Goal: Answer question/provide support: Share knowledge or assist other users

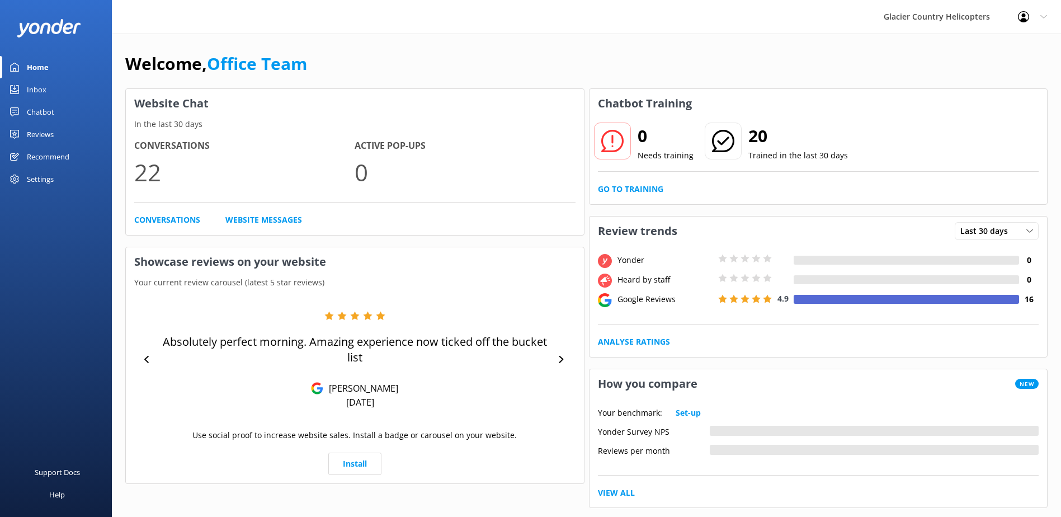
click at [69, 86] on link "Inbox" at bounding box center [56, 89] width 112 height 22
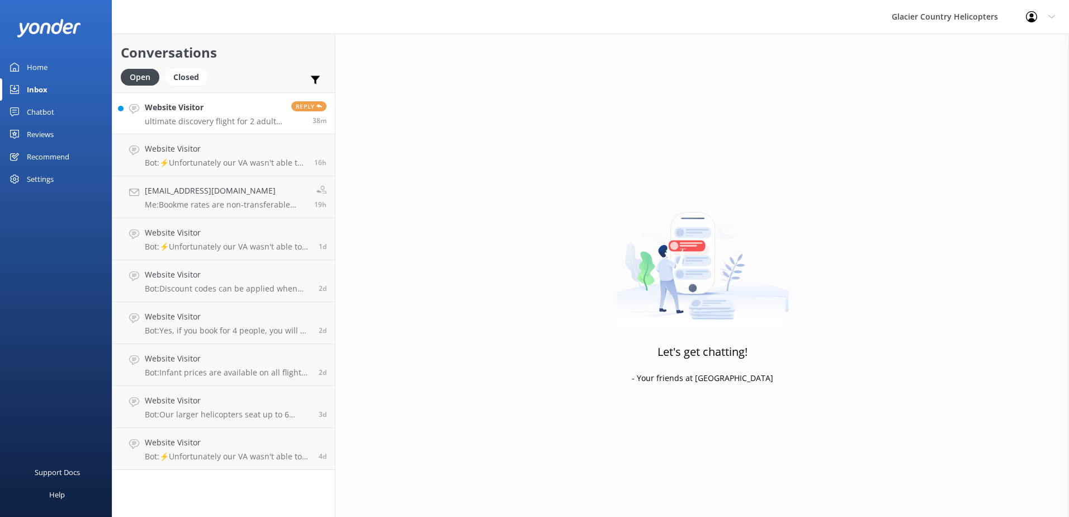
click at [215, 122] on p "ultimate discovery flight for 2 adults and 2 kids cost" at bounding box center [214, 121] width 138 height 10
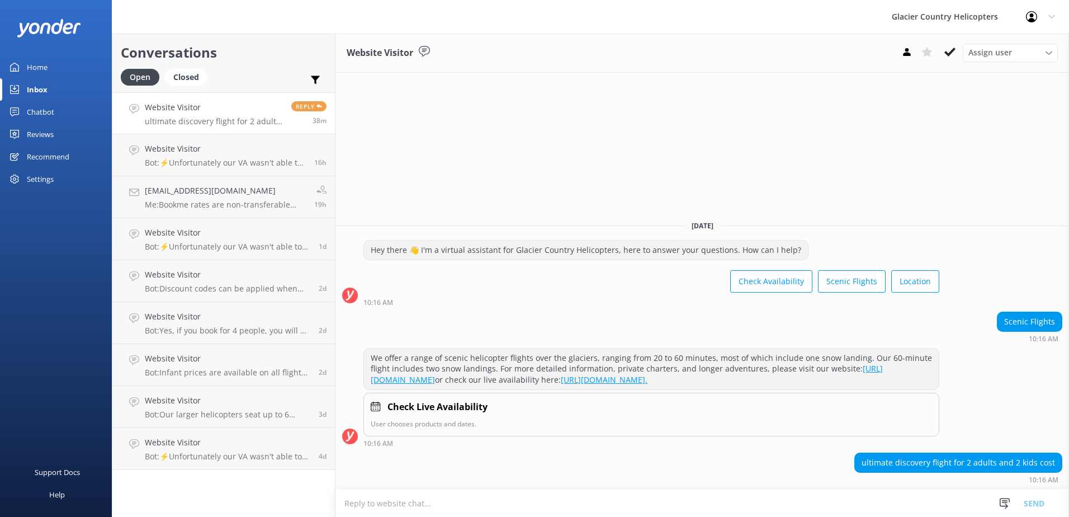
click at [58, 109] on link "Chatbot" at bounding box center [56, 112] width 112 height 22
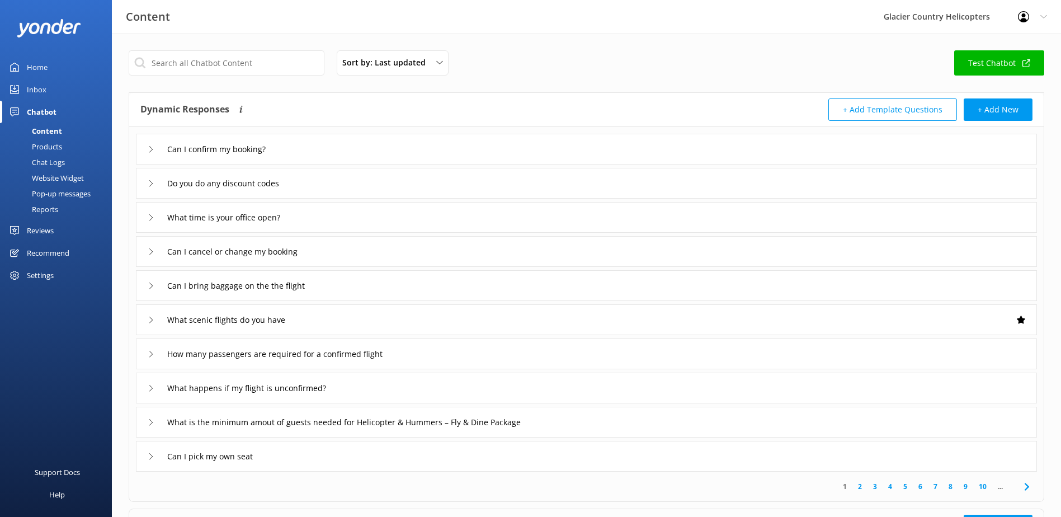
click at [41, 91] on div "Inbox" at bounding box center [37, 89] width 20 height 22
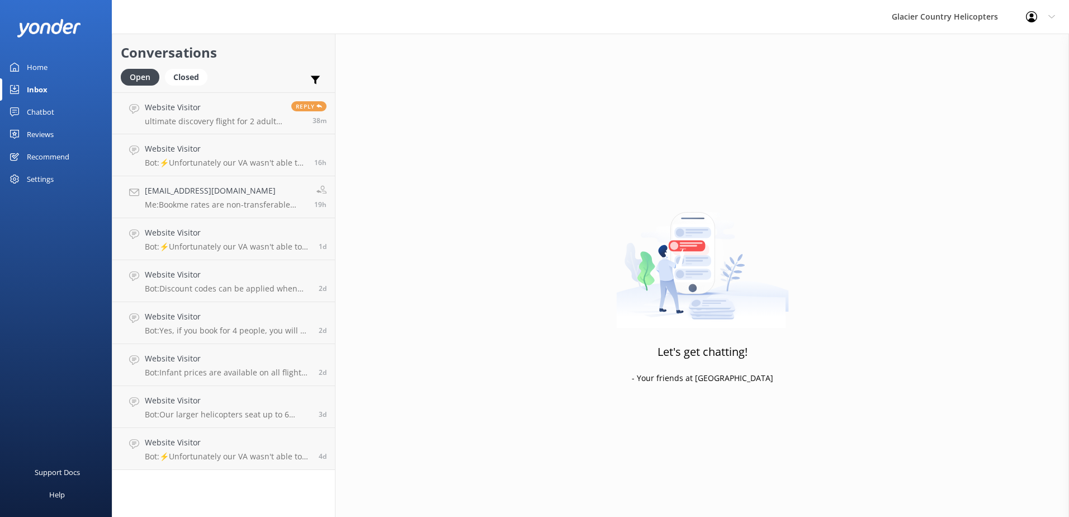
click at [61, 69] on link "Home" at bounding box center [56, 67] width 112 height 22
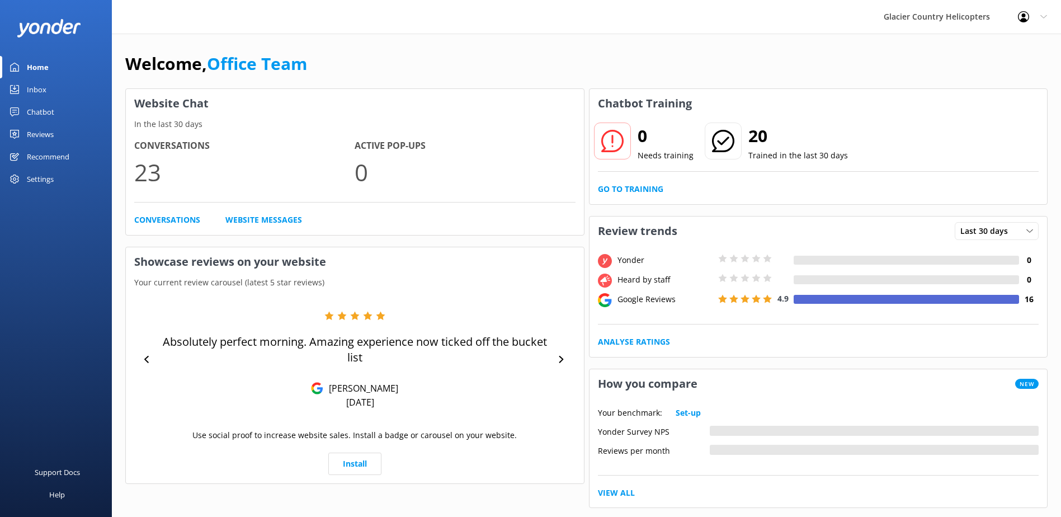
click at [51, 108] on div "Chatbot" at bounding box center [40, 112] width 27 height 22
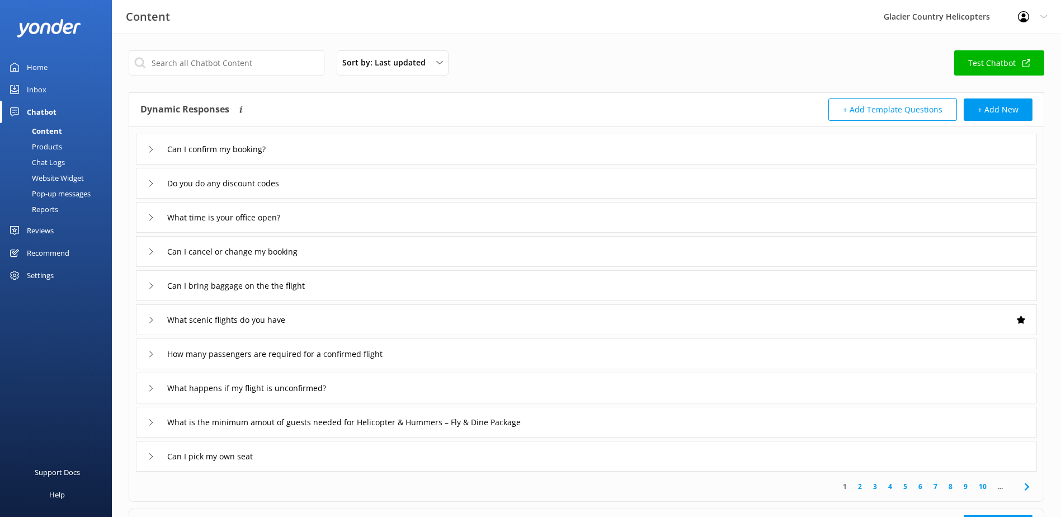
click at [54, 159] on div "Chat Logs" at bounding box center [36, 162] width 58 height 16
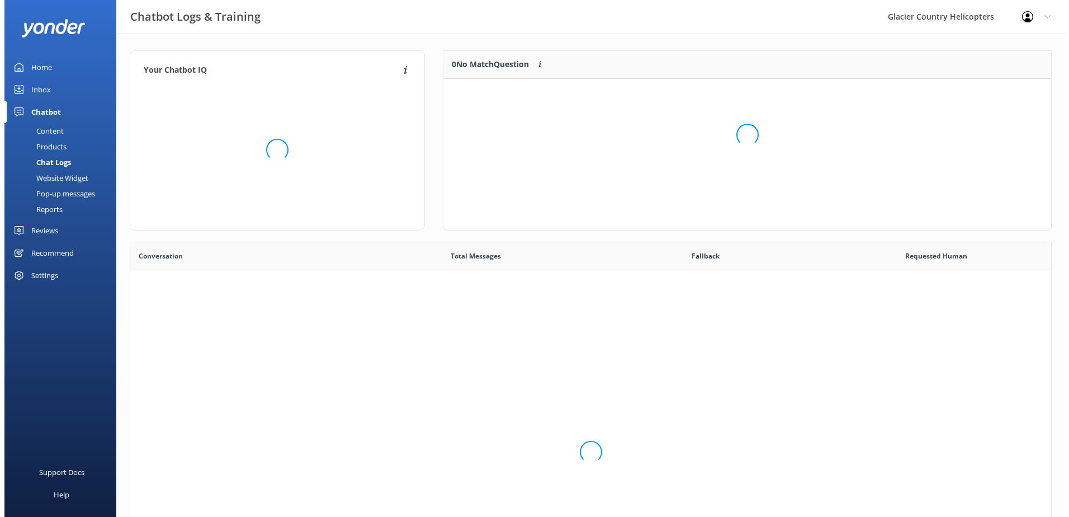
scroll to position [384, 913]
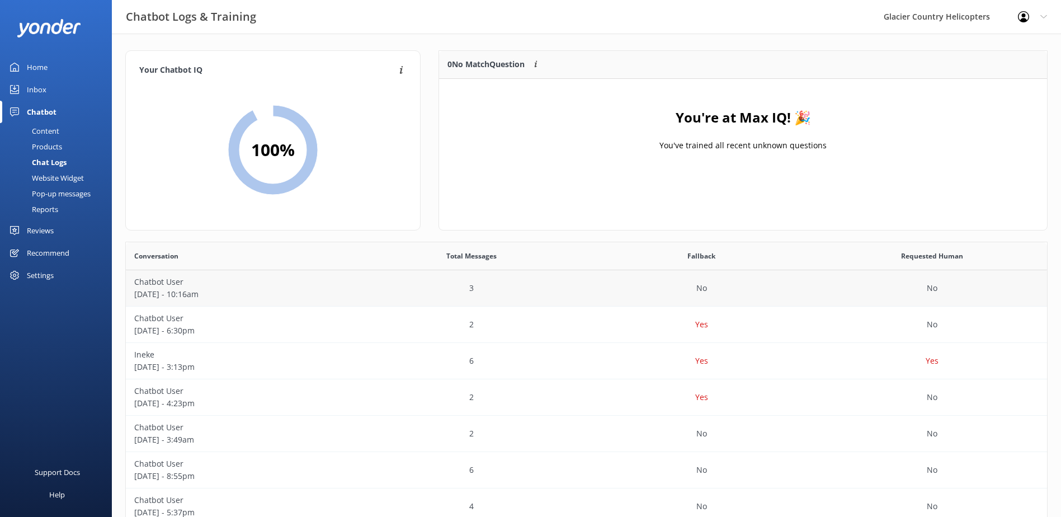
click at [164, 288] on p "[DATE] - 10:16am" at bounding box center [241, 294] width 214 height 12
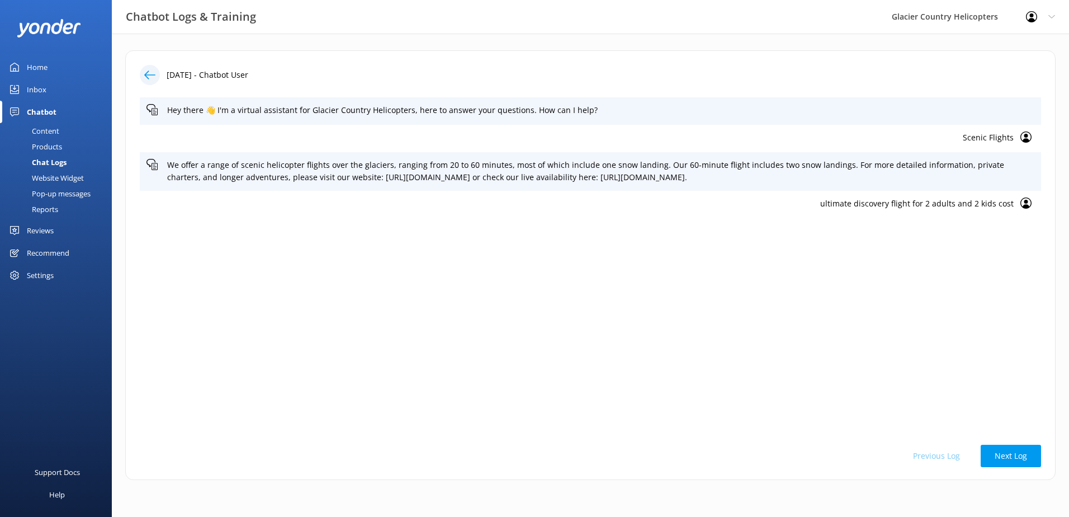
click at [37, 94] on div "Inbox" at bounding box center [37, 89] width 20 height 22
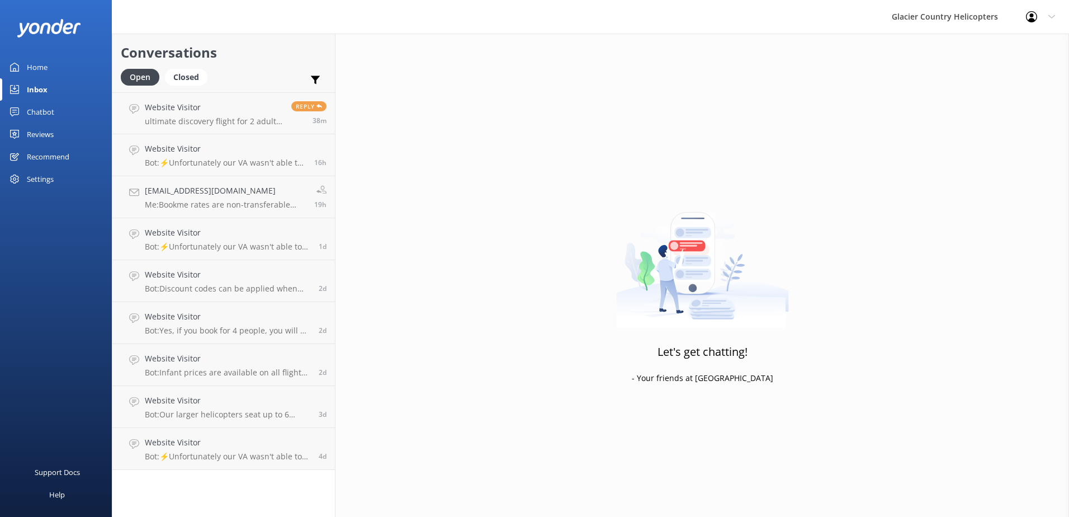
click at [40, 114] on div "Chatbot" at bounding box center [40, 112] width 27 height 22
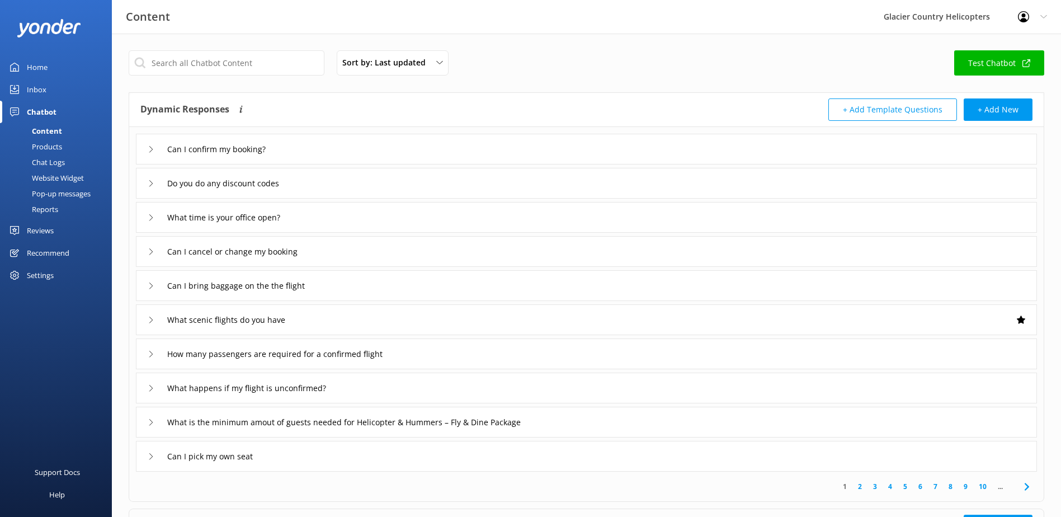
click at [46, 161] on div "Chat Logs" at bounding box center [36, 162] width 58 height 16
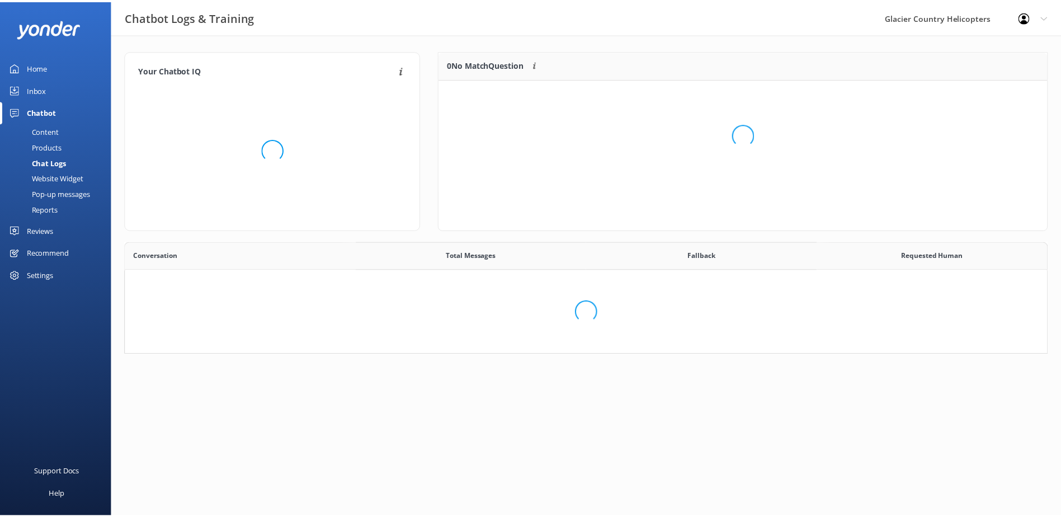
scroll to position [131, 599]
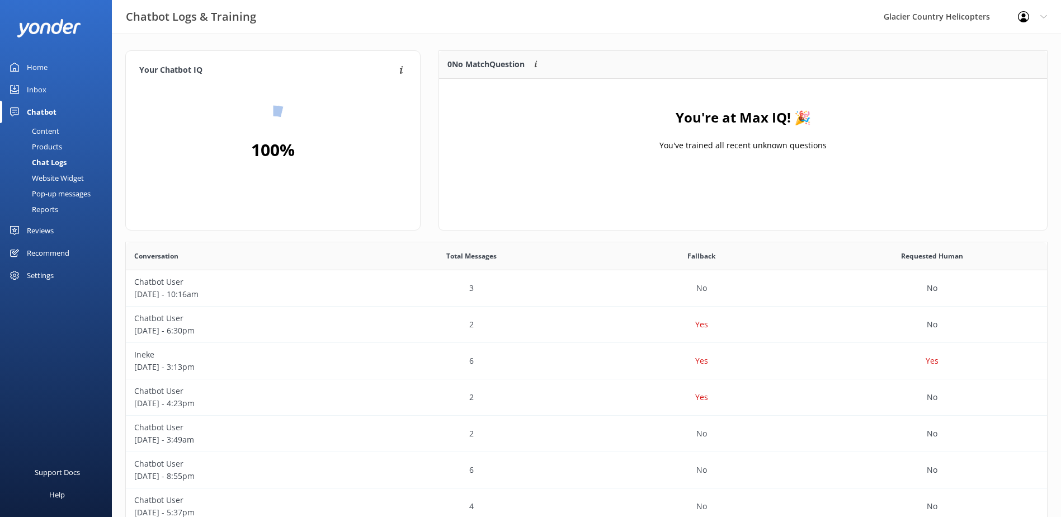
click at [48, 133] on div "Content" at bounding box center [33, 131] width 53 height 16
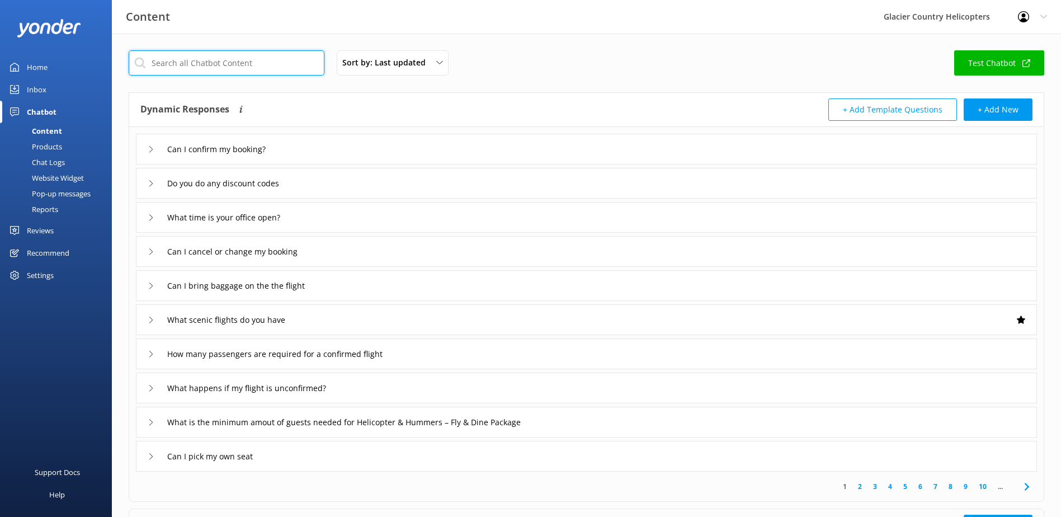
click at [211, 62] on input "text" at bounding box center [227, 62] width 196 height 25
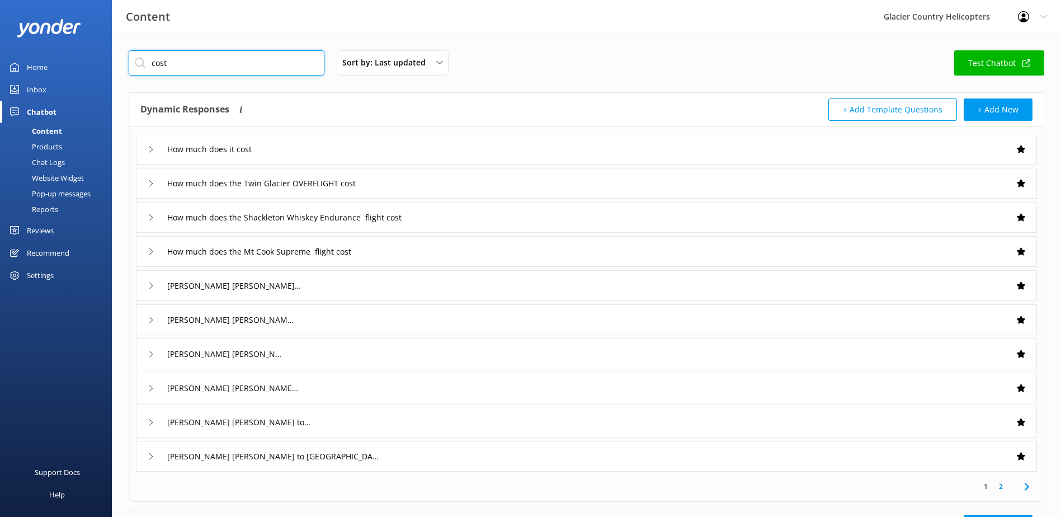
type input "cost"
click at [147, 155] on div "How much does it cost" at bounding box center [586, 149] width 901 height 31
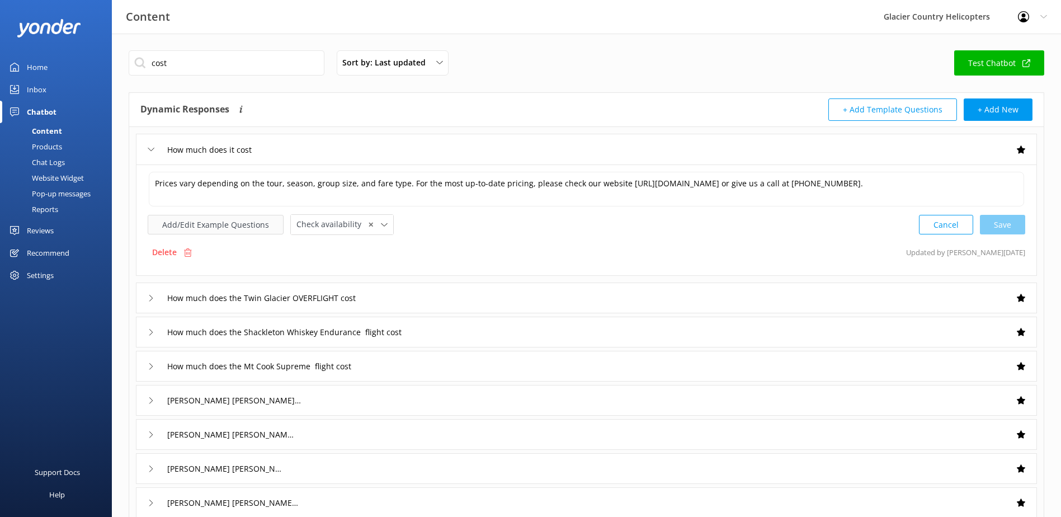
click at [215, 227] on button "Add/Edit Example Questions" at bounding box center [216, 225] width 136 height 20
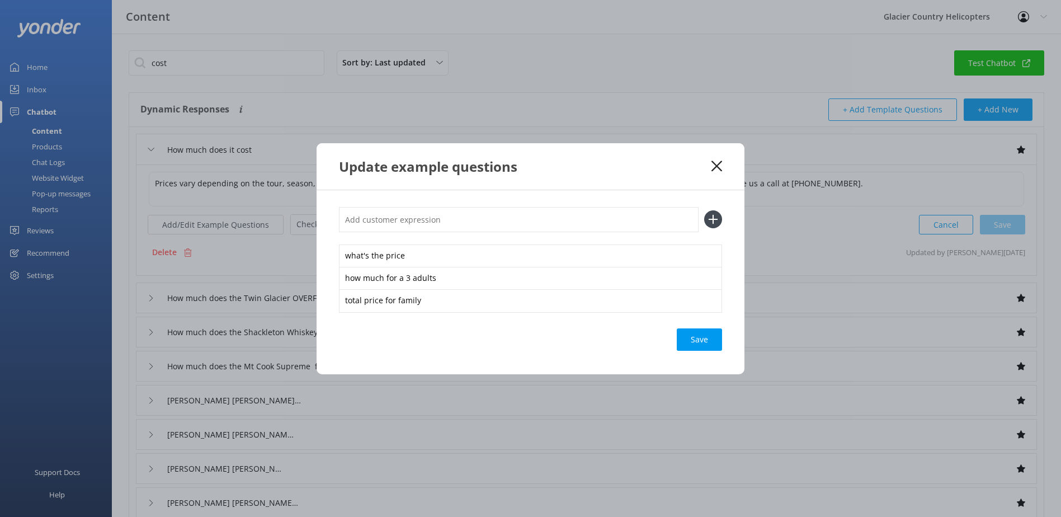
click at [712, 165] on icon at bounding box center [716, 166] width 11 height 11
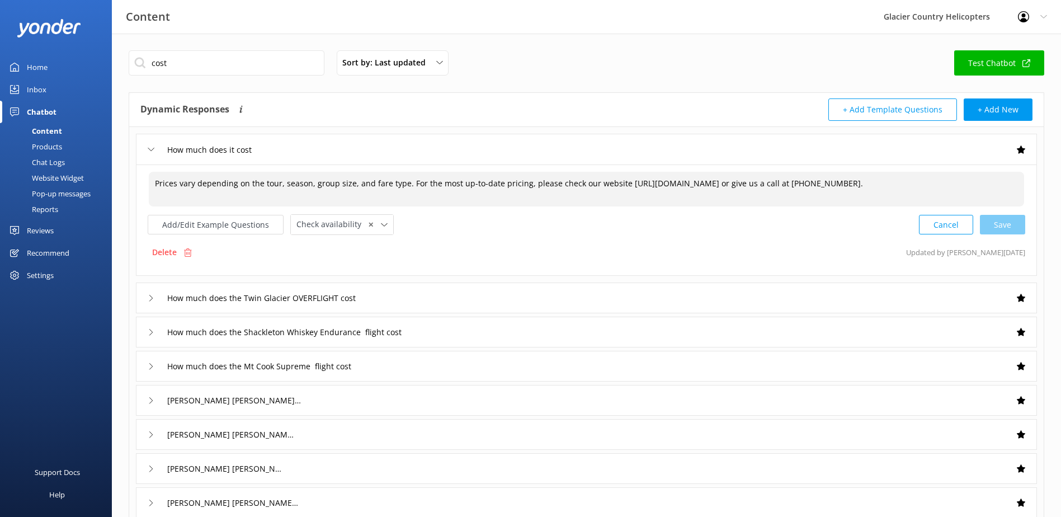
click at [750, 187] on textarea "Prices vary depending on the tour, season, group size, and fare type. For the m…" at bounding box center [586, 189] width 875 height 35
click at [222, 196] on textarea "Prices vary depending on the tour, season, group size, and fare type. For the m…" at bounding box center [586, 189] width 875 height 35
click at [954, 183] on textarea "Prices vary depending on the tour, season, group size, and fare type. For the m…" at bounding box center [586, 189] width 875 height 35
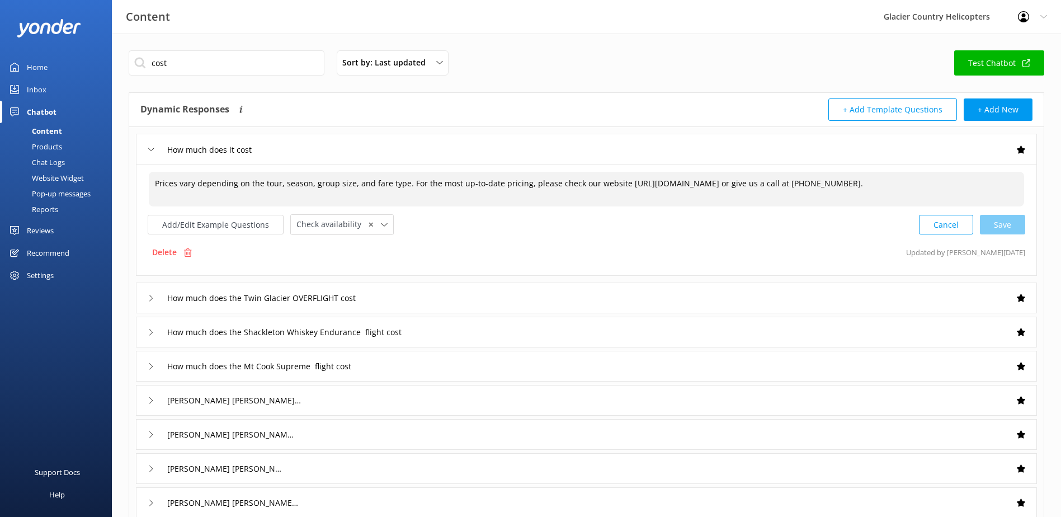
click at [277, 187] on textarea "Prices vary depending on the tour, season, group size, and fare type. For the m…" at bounding box center [586, 189] width 875 height 35
click at [223, 154] on input "How much does it cost" at bounding box center [214, 149] width 107 height 17
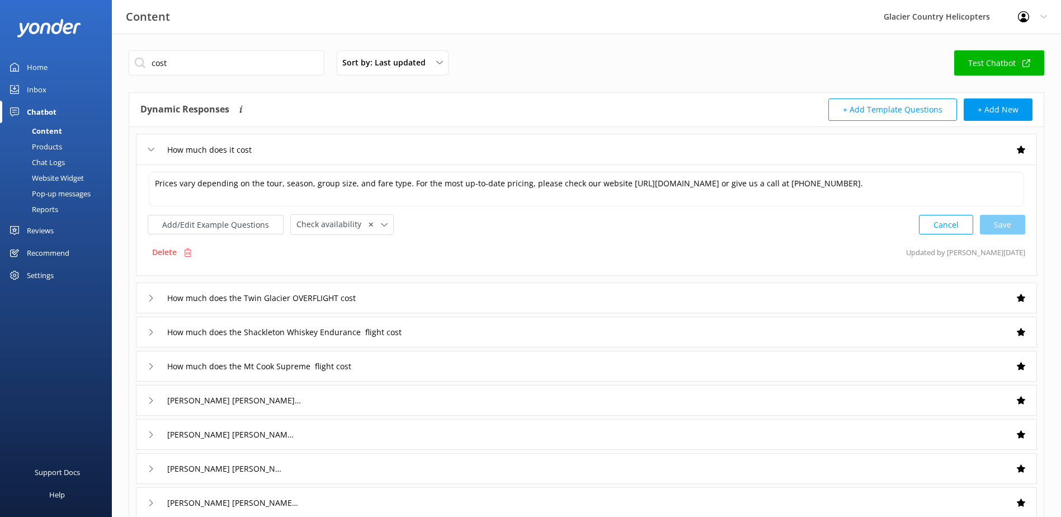
click at [336, 153] on div "How much does it cost" at bounding box center [586, 149] width 901 height 31
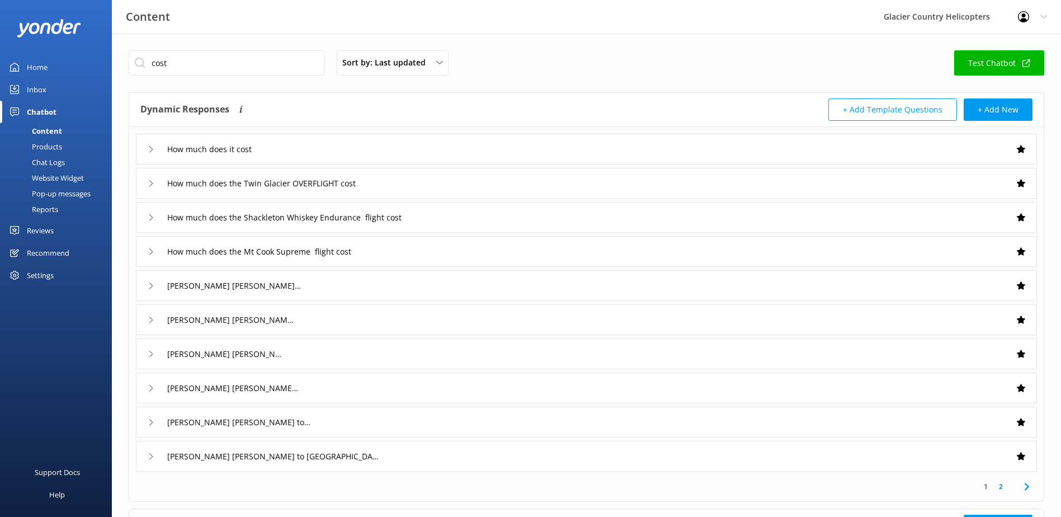
click at [150, 150] on icon at bounding box center [151, 149] width 7 height 7
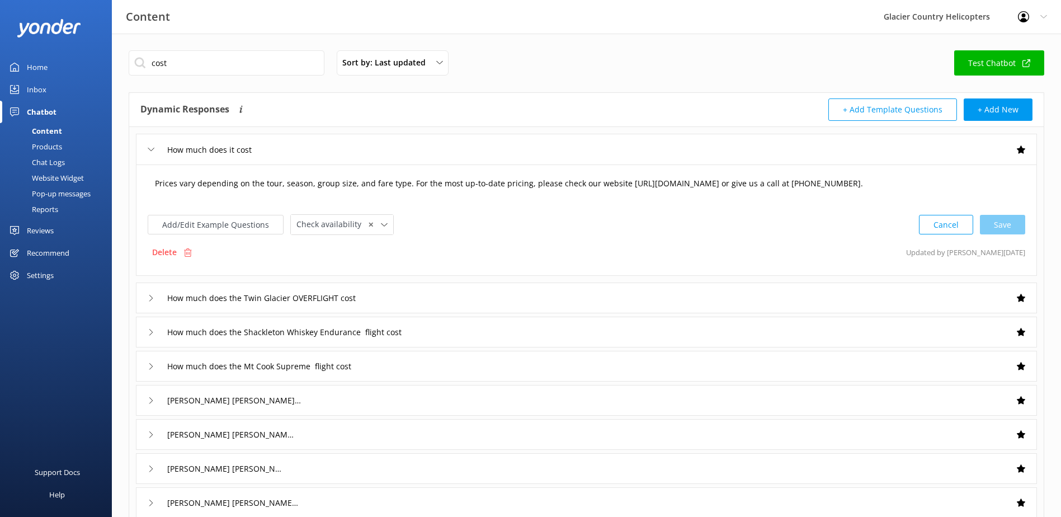
click at [211, 192] on textarea "Prices vary depending on the tour, season, group size, and fare type. For the m…" at bounding box center [586, 189] width 875 height 35
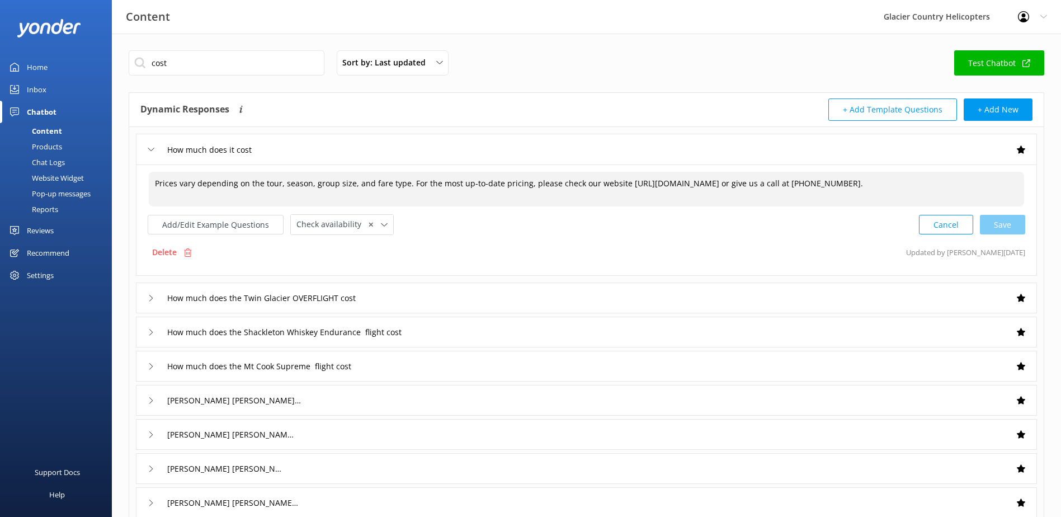
click at [220, 185] on textarea "Prices vary depending on the tour, season, group size, and fare type. For the m…" at bounding box center [586, 189] width 875 height 35
click at [217, 227] on button "Add/Edit Example Questions" at bounding box center [216, 225] width 136 height 20
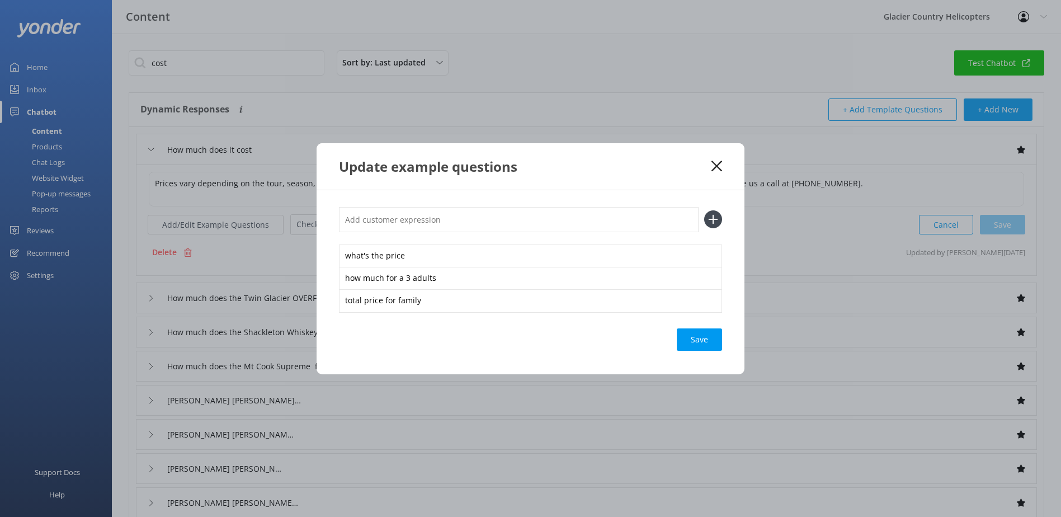
click at [707, 164] on div "Update example questions" at bounding box center [525, 166] width 372 height 18
click at [716, 167] on use at bounding box center [716, 166] width 11 height 11
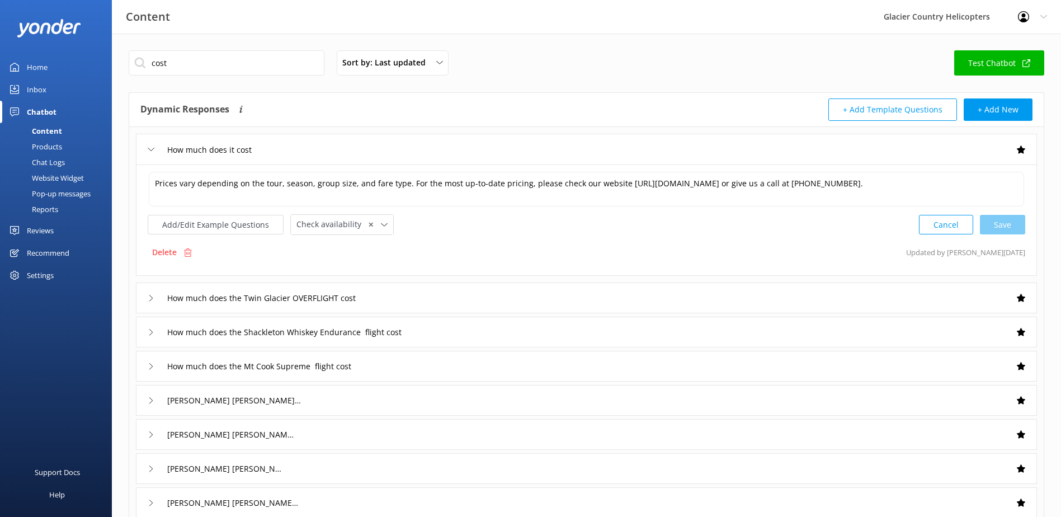
click at [53, 150] on div "Products" at bounding box center [34, 147] width 55 height 16
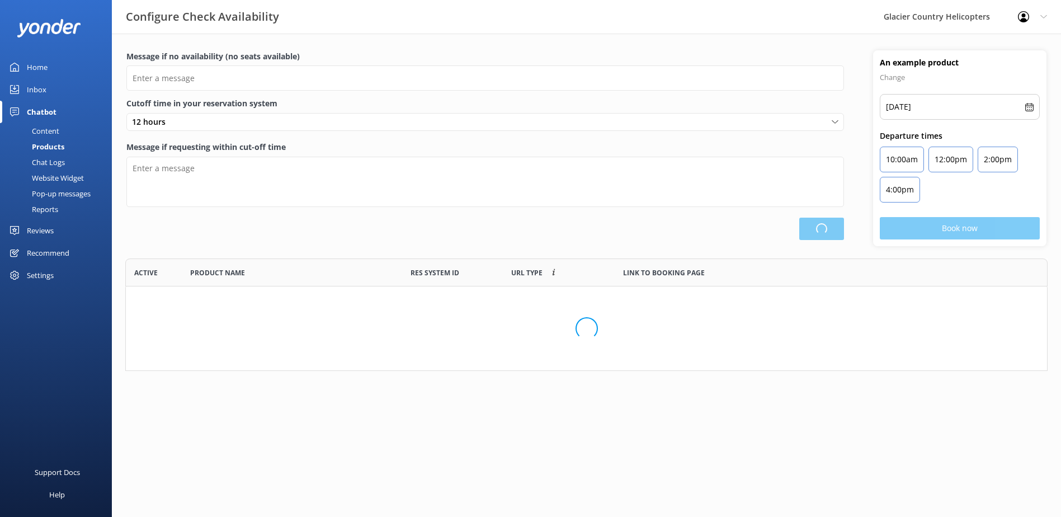
scroll to position [328, 913]
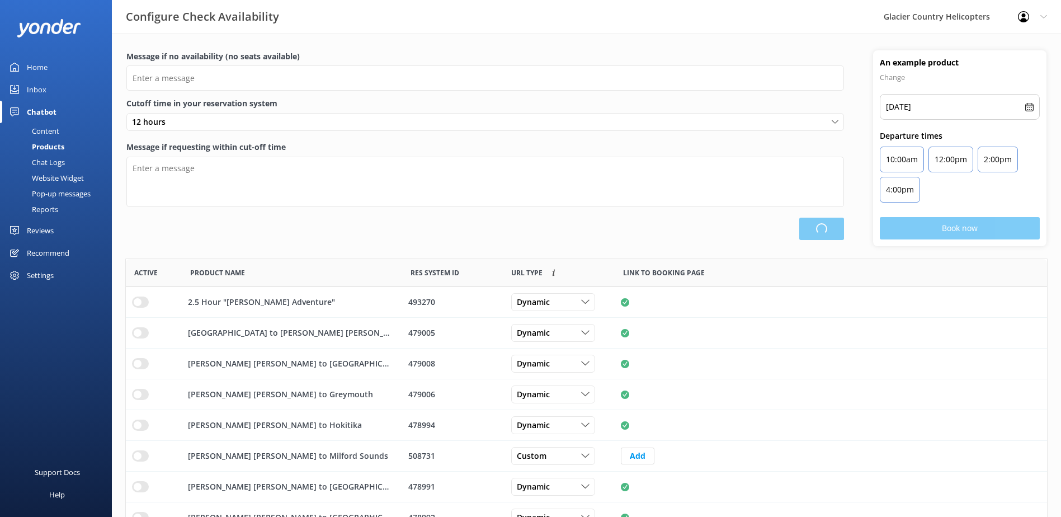
type input "There are no seats available, please check an alternative day"
type textarea "Our online booking system closes {hours} prior to departure. Please book the ne…"
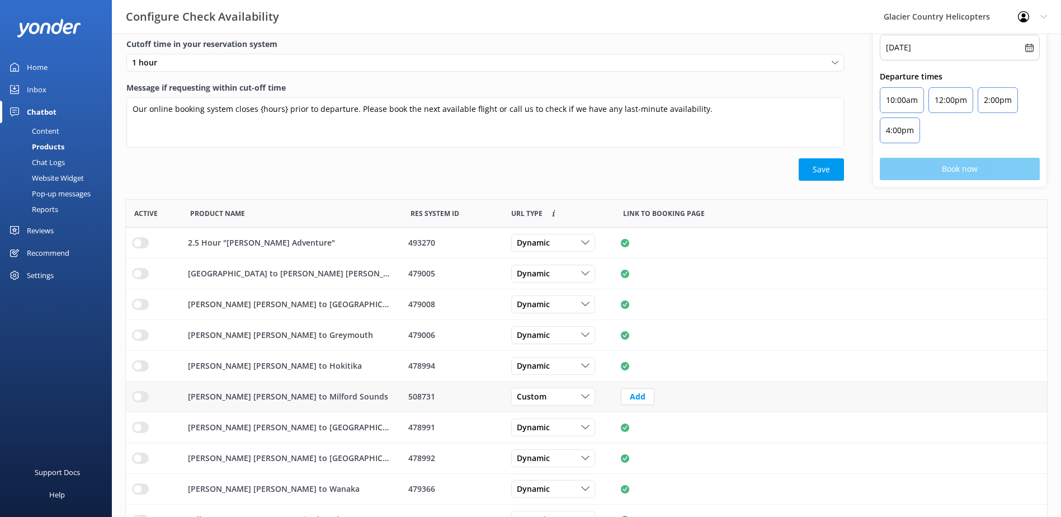
scroll to position [0, 0]
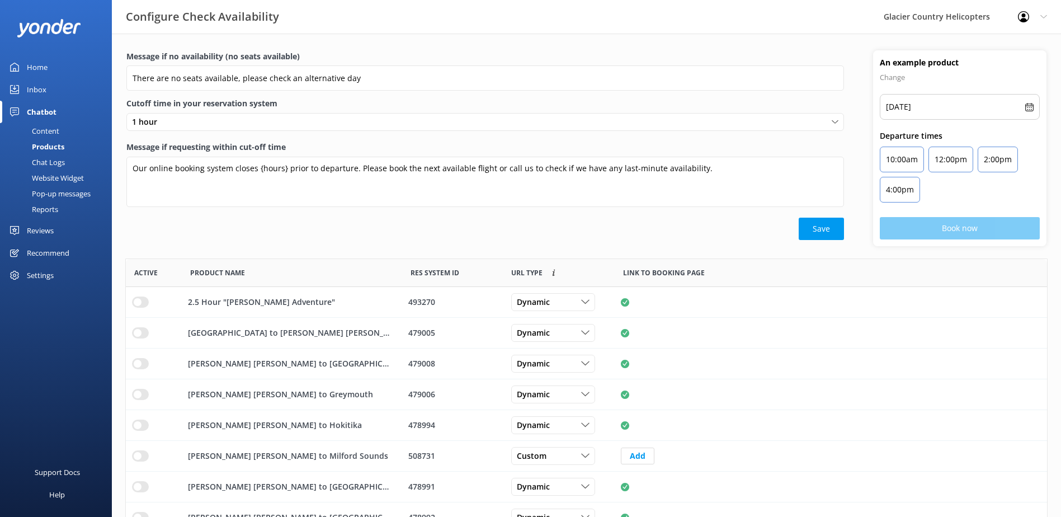
click at [61, 161] on div "Chat Logs" at bounding box center [36, 162] width 58 height 16
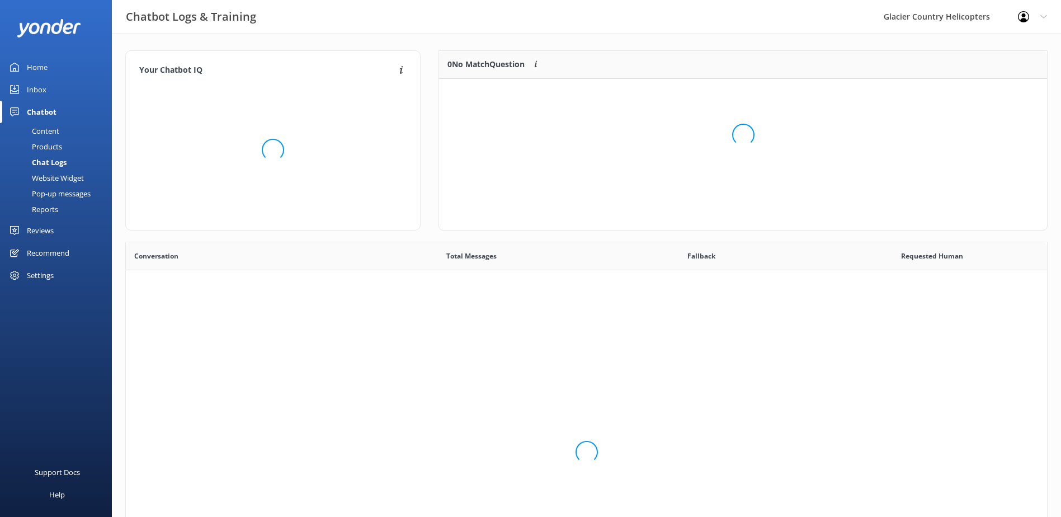
scroll to position [384, 913]
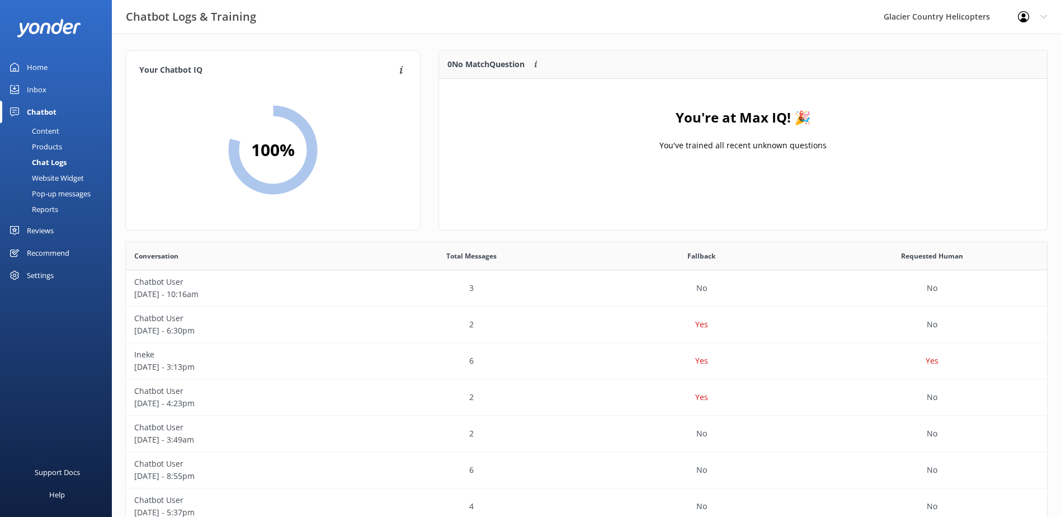
click at [43, 132] on div "Content" at bounding box center [33, 131] width 53 height 16
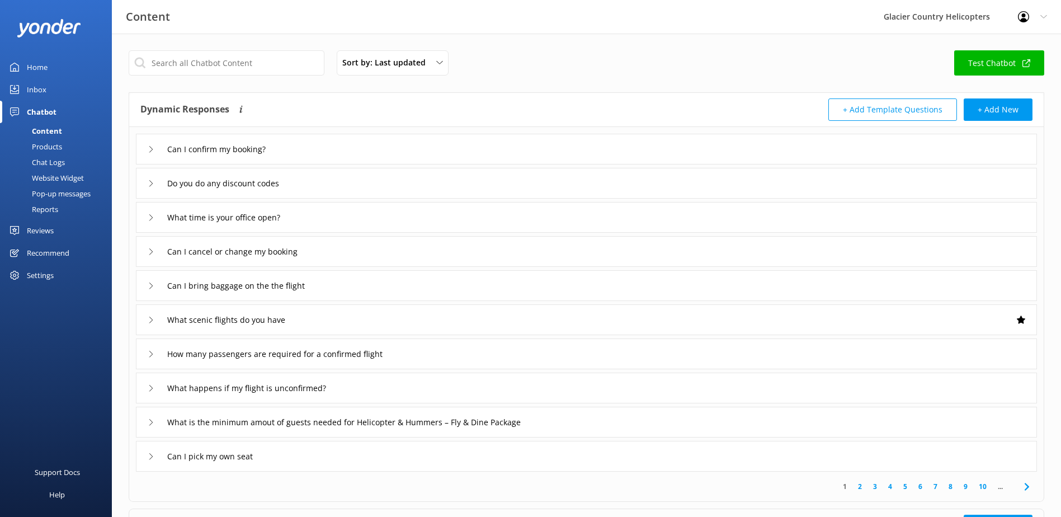
click at [150, 149] on icon at bounding box center [151, 149] width 7 height 7
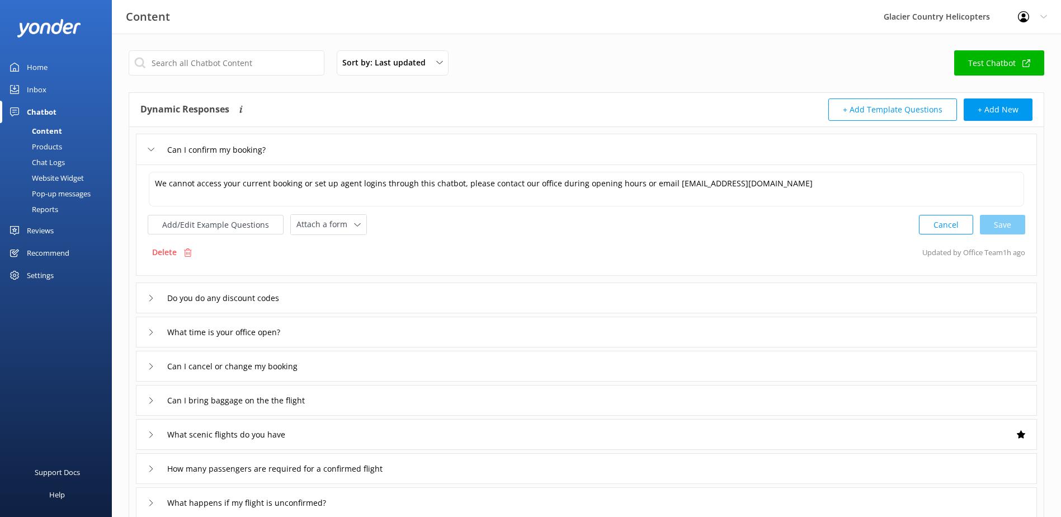
click at [143, 147] on div "Can I confirm my booking?" at bounding box center [586, 149] width 901 height 31
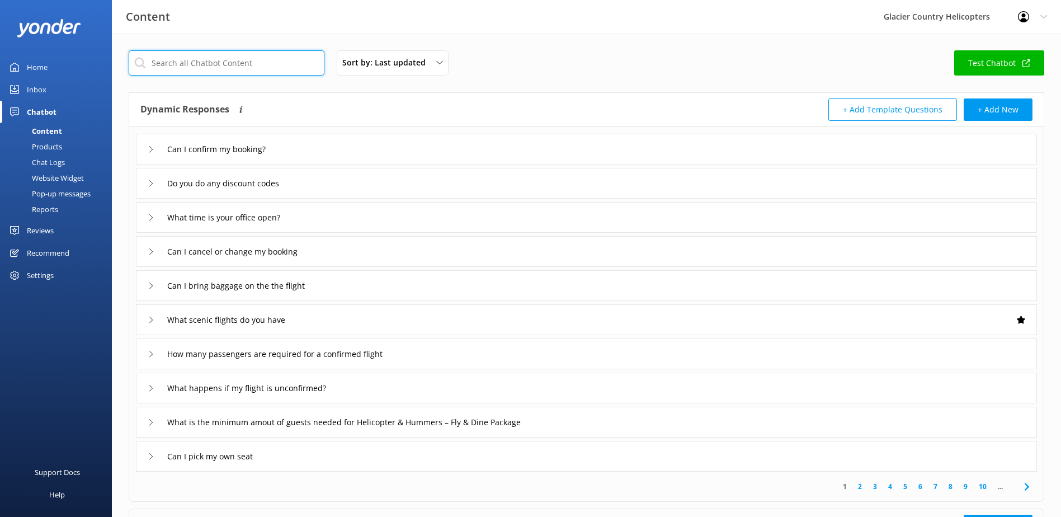
click at [180, 63] on input "text" at bounding box center [227, 62] width 196 height 25
type input "cost"
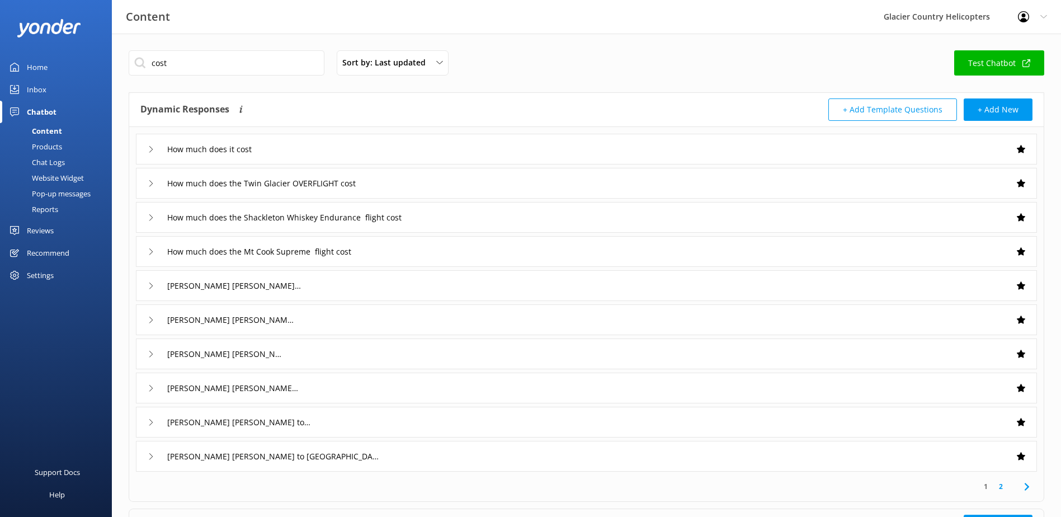
click at [150, 150] on icon at bounding box center [151, 149] width 7 height 7
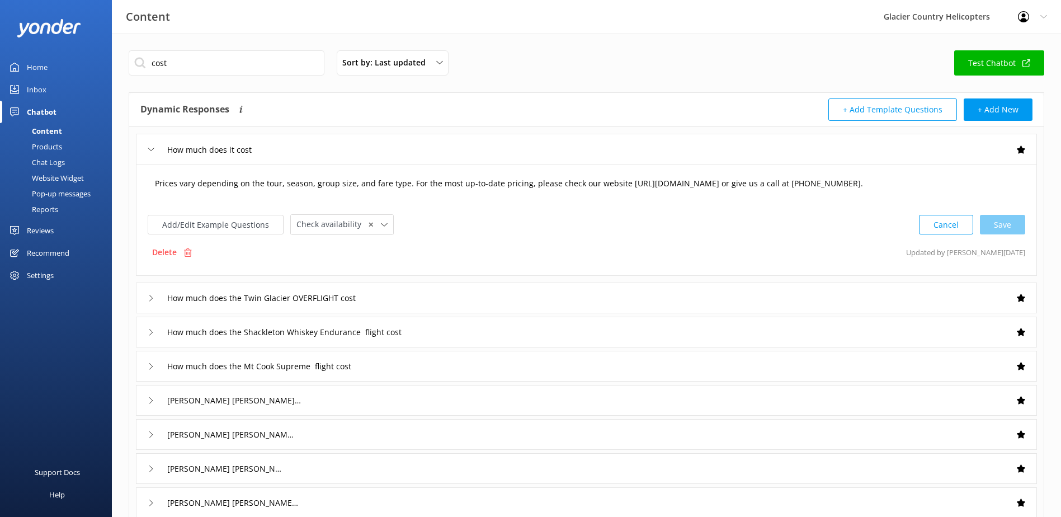
click at [238, 185] on textarea "Prices vary depending on the tour, season, group size, and fare type. For the m…" at bounding box center [586, 189] width 875 height 35
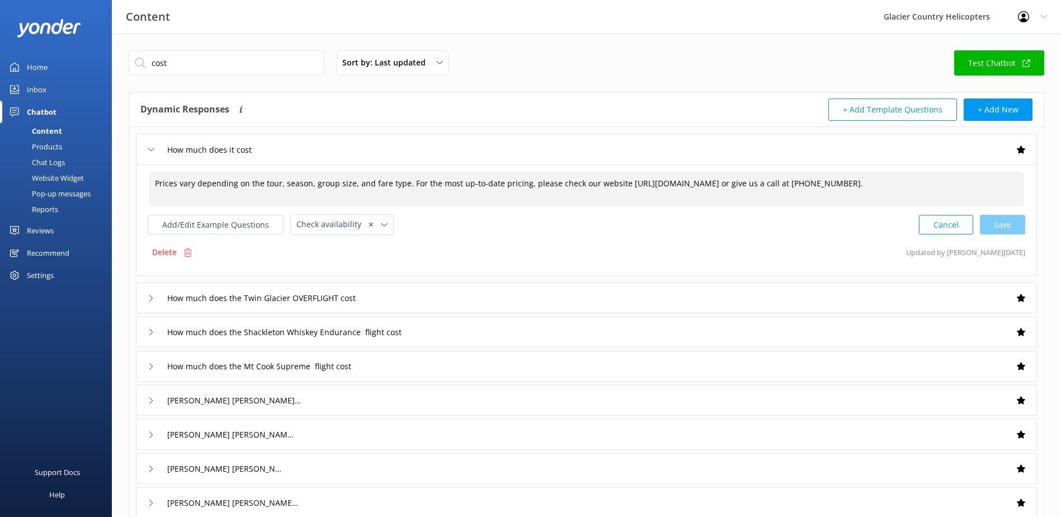
click at [355, 194] on textarea "Prices vary depending on the tour, season, group size, and fare type. For the m…" at bounding box center [586, 189] width 875 height 35
click at [586, 185] on textarea "Prices vary depending on the tour, season, group size, and fare type. For the m…" at bounding box center [586, 189] width 875 height 35
drag, startPoint x: 334, startPoint y: 195, endPoint x: 193, endPoint y: 199, distance: 141.5
click at [193, 199] on textarea "Prices vary depending on the tour, season, group size, and fare type. For the m…" at bounding box center [586, 189] width 875 height 35
click at [639, 183] on textarea "Prices vary depending on the tour, season, group size, and fare type. For the m…" at bounding box center [586, 189] width 875 height 35
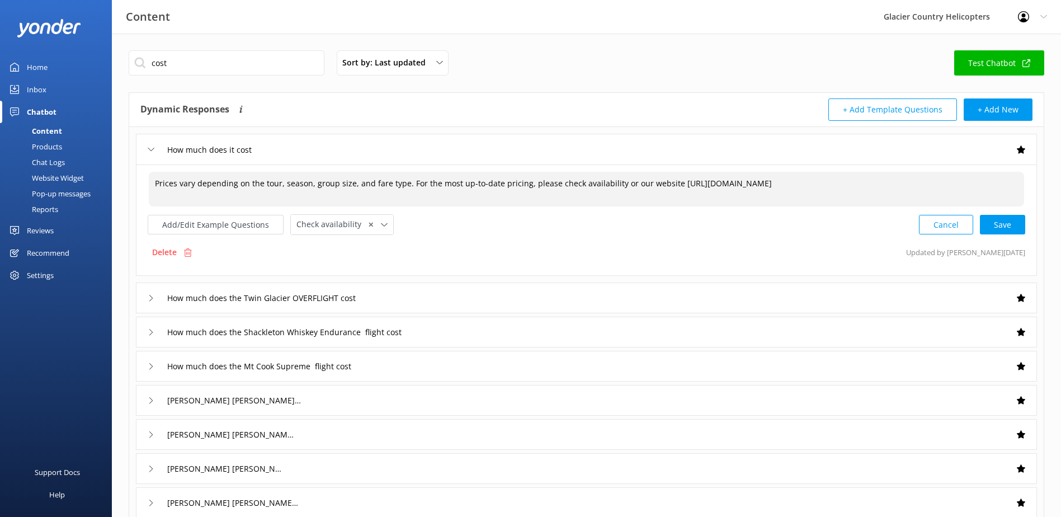
click at [551, 182] on textarea "Prices vary depending on the tour, season, group size, and fare type. For the m…" at bounding box center [586, 189] width 875 height 35
click at [639, 181] on textarea "Prices vary depending on the tour, season, group size, and fare type. For the m…" at bounding box center [586, 189] width 875 height 35
drag, startPoint x: 770, startPoint y: 185, endPoint x: 642, endPoint y: 182, distance: 127.5
click at [642, 182] on textarea "Prices vary depending on the tour, season, group size, and fare type. For the m…" at bounding box center [586, 189] width 875 height 35
click at [1017, 227] on div "Cancel Save" at bounding box center [972, 224] width 106 height 21
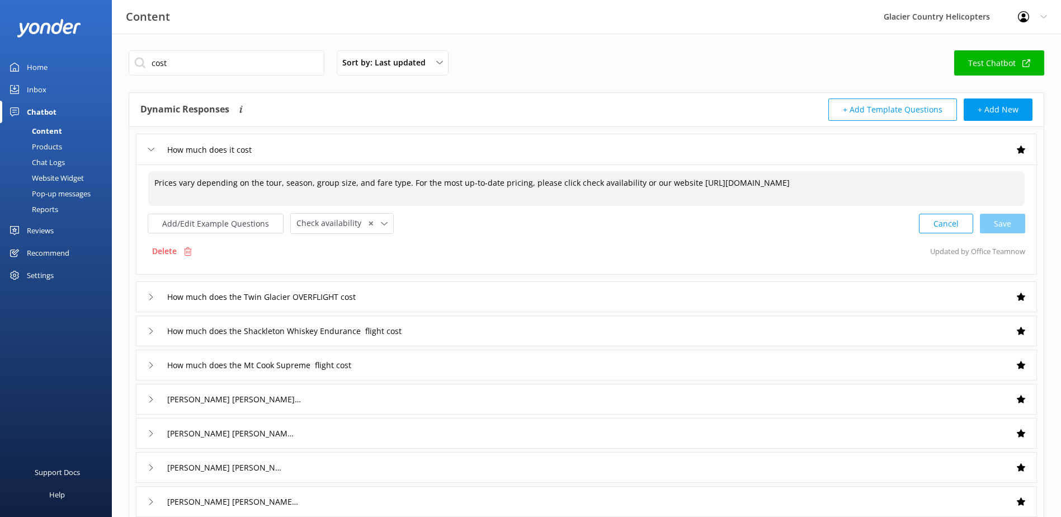
type textarea "Prices vary depending on the tour, season, group size, and fare type. For the m…"
click at [148, 149] on icon at bounding box center [151, 149] width 7 height 7
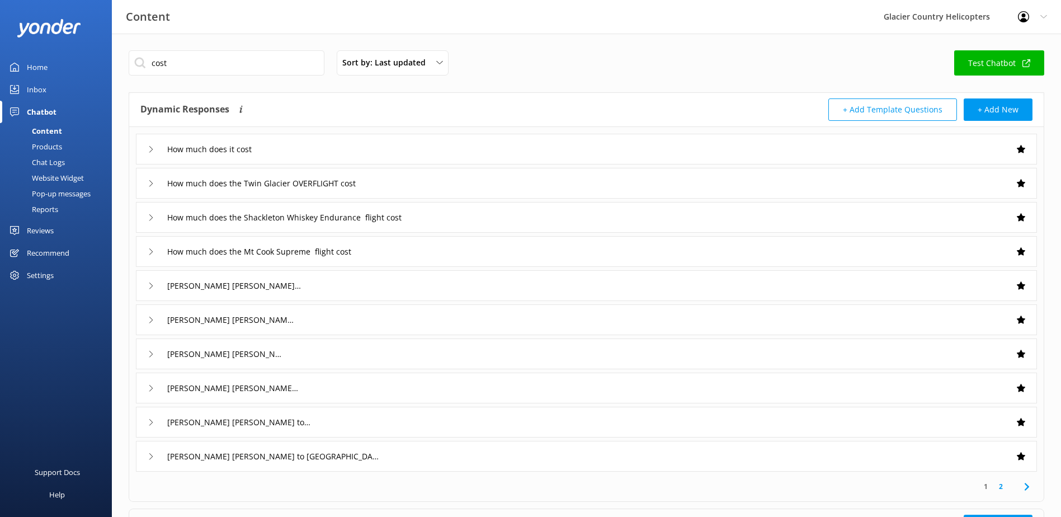
click at [148, 149] on icon at bounding box center [151, 149] width 7 height 7
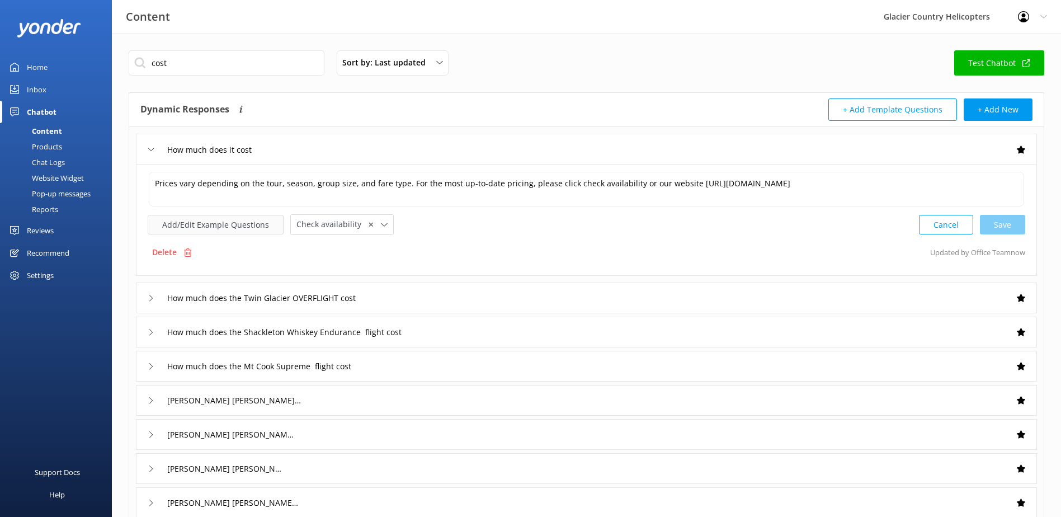
click at [249, 226] on button "Add/Edit Example Questions" at bounding box center [216, 225] width 136 height 20
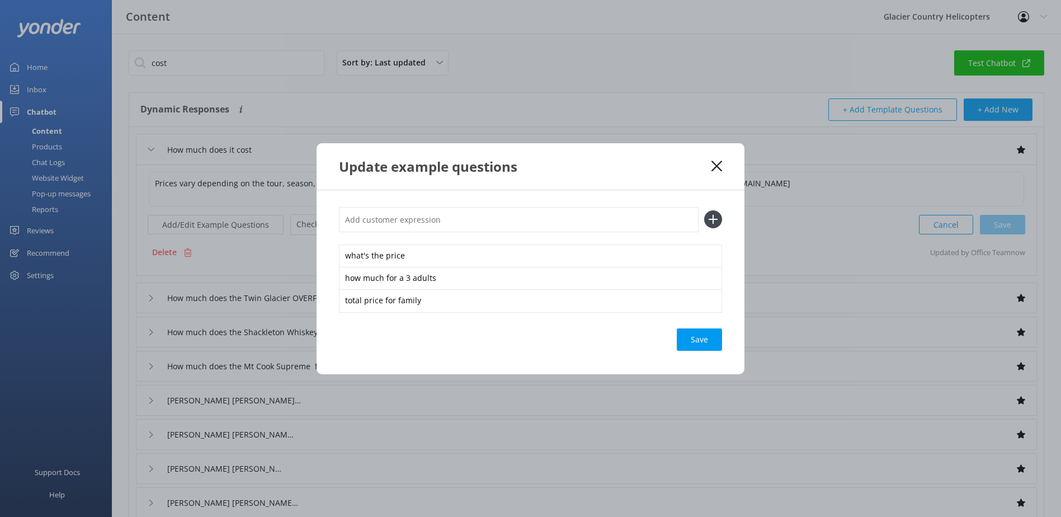
click at [713, 173] on div "Update example questions" at bounding box center [531, 166] width 428 height 46
click at [35, 92] on div "Update example questions what's the price how much for a 3 adults total price f…" at bounding box center [530, 258] width 1061 height 517
click at [716, 164] on icon at bounding box center [716, 166] width 11 height 11
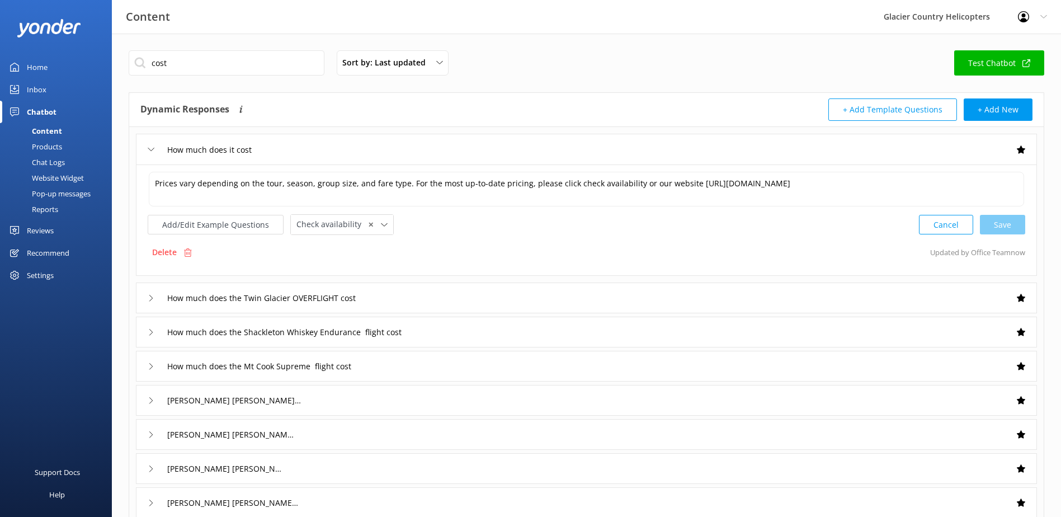
click at [41, 86] on div "Inbox" at bounding box center [37, 89] width 20 height 22
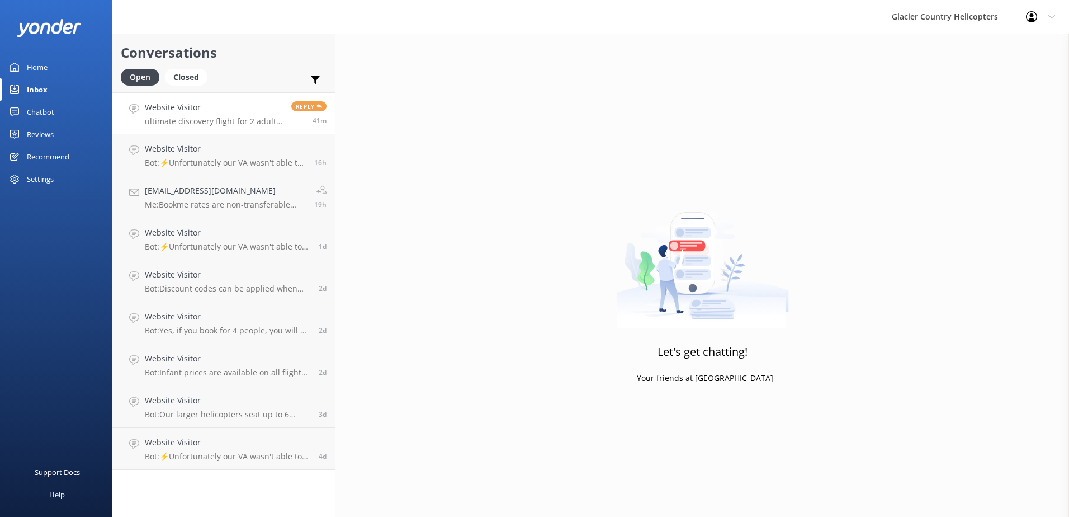
click at [216, 122] on p "ultimate discovery flight for 2 adults and 2 kids cost" at bounding box center [214, 121] width 138 height 10
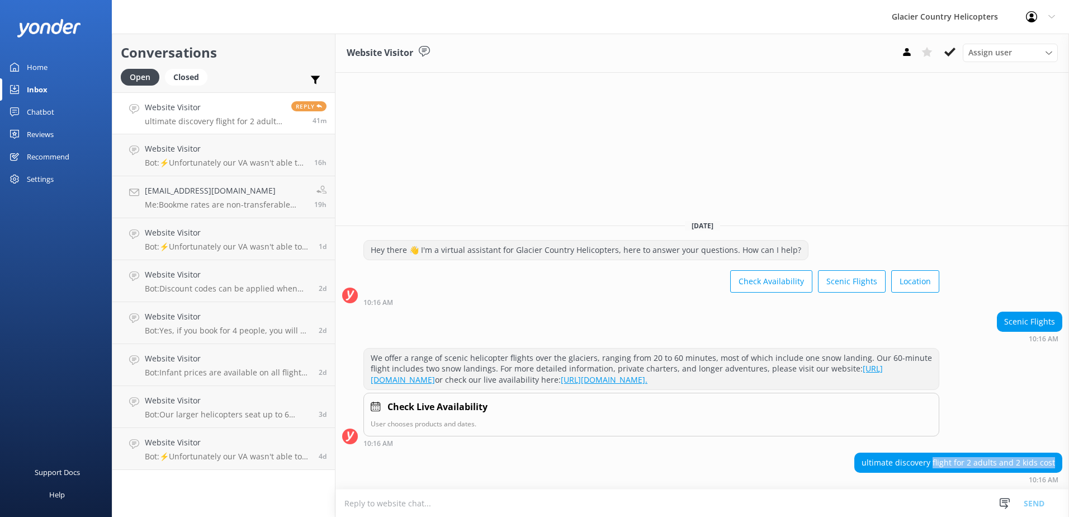
drag, startPoint x: 937, startPoint y: 462, endPoint x: 1057, endPoint y: 458, distance: 120.3
click at [1057, 458] on div "ultimate discovery flight for 2 adults and 2 kids cost" at bounding box center [958, 462] width 207 height 19
copy div "flight for 2 adults and 2 kids cost"
click at [45, 90] on div "Inbox" at bounding box center [37, 89] width 21 height 22
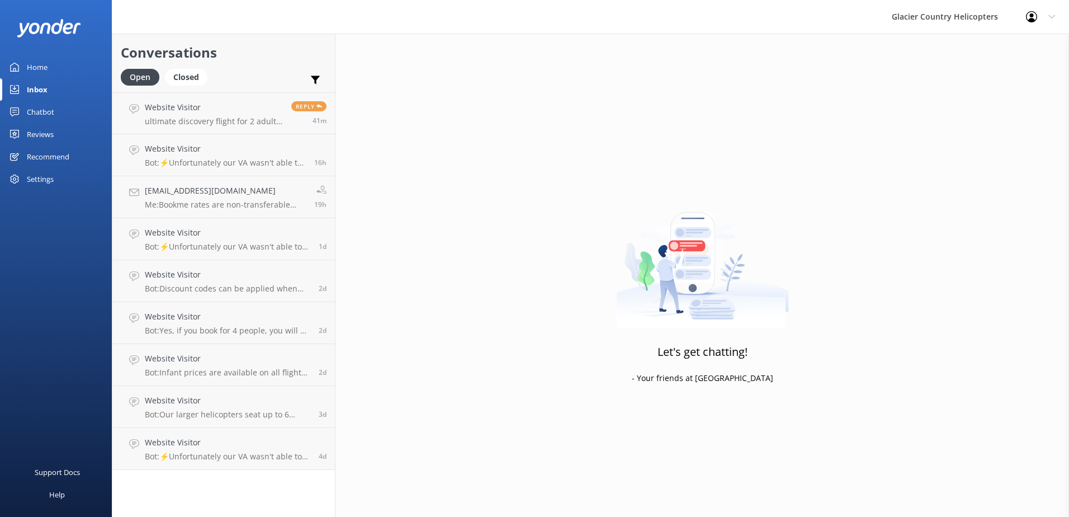
click at [37, 117] on div "Chatbot" at bounding box center [40, 112] width 27 height 22
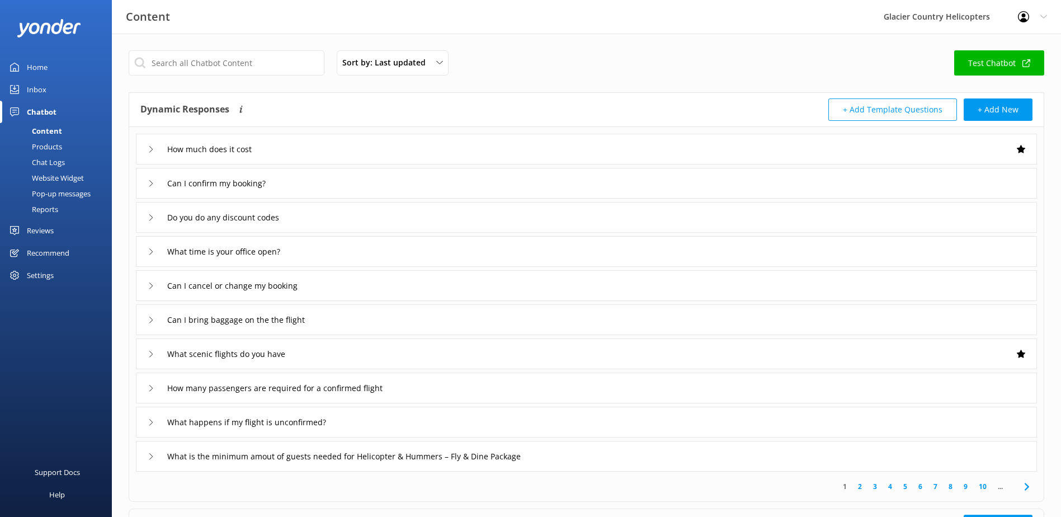
click at [53, 160] on div "Chat Logs" at bounding box center [36, 162] width 58 height 16
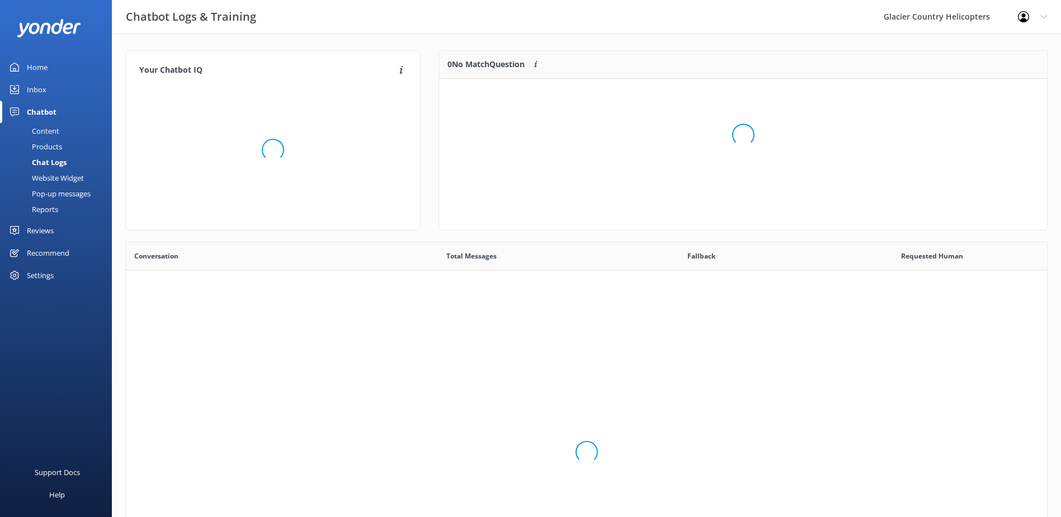
scroll to position [384, 913]
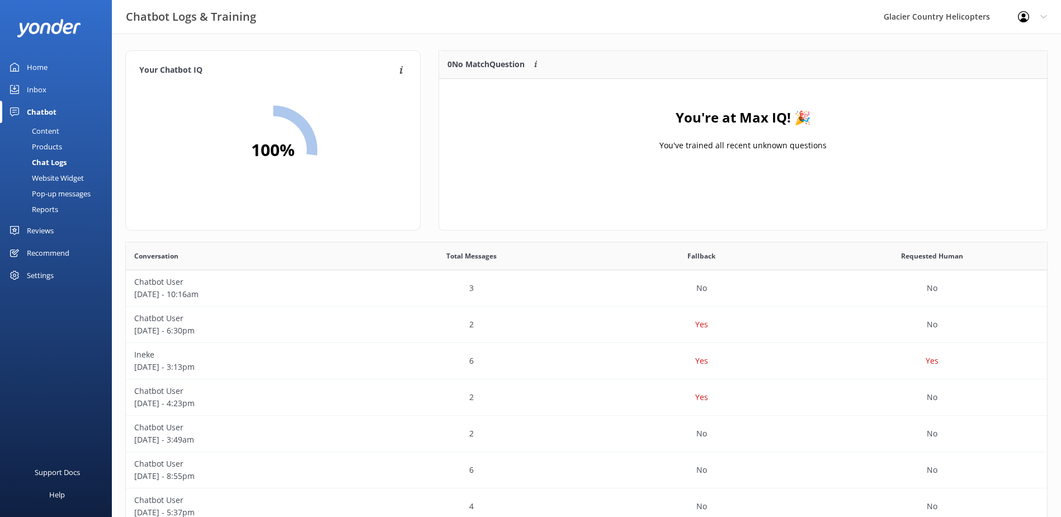
click at [49, 124] on div "Content" at bounding box center [33, 131] width 53 height 16
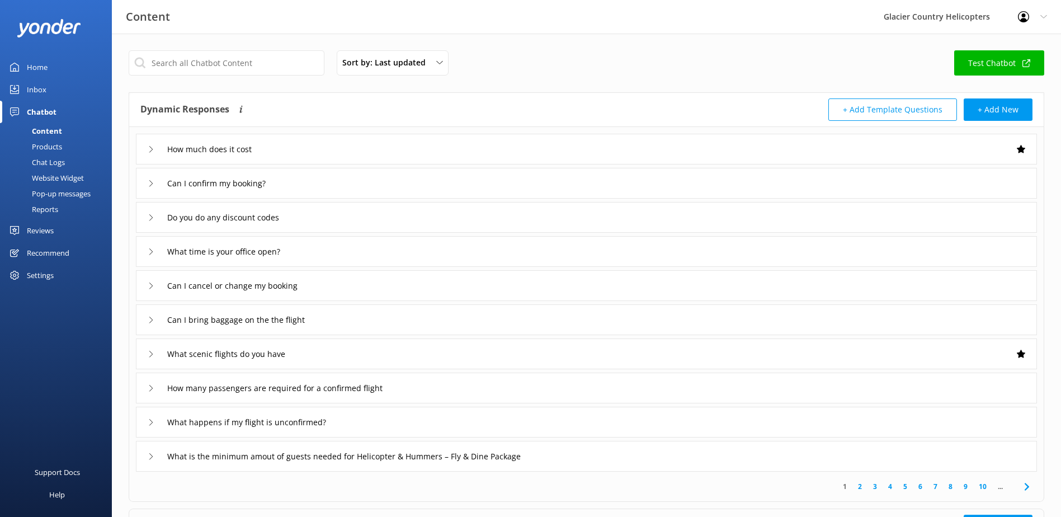
click at [149, 153] on div "How much does it cost" at bounding box center [201, 149] width 107 height 18
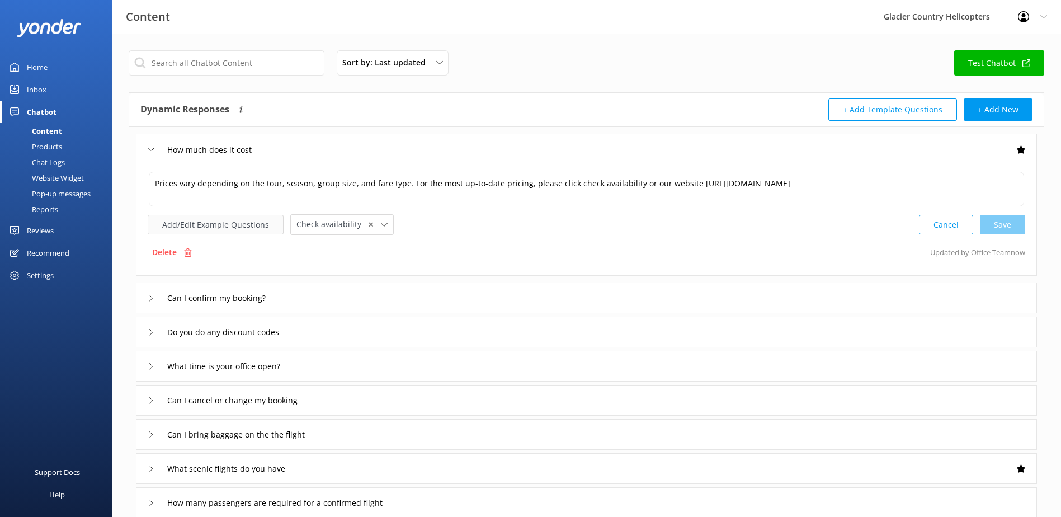
click at [232, 224] on button "Add/Edit Example Questions" at bounding box center [216, 225] width 136 height 20
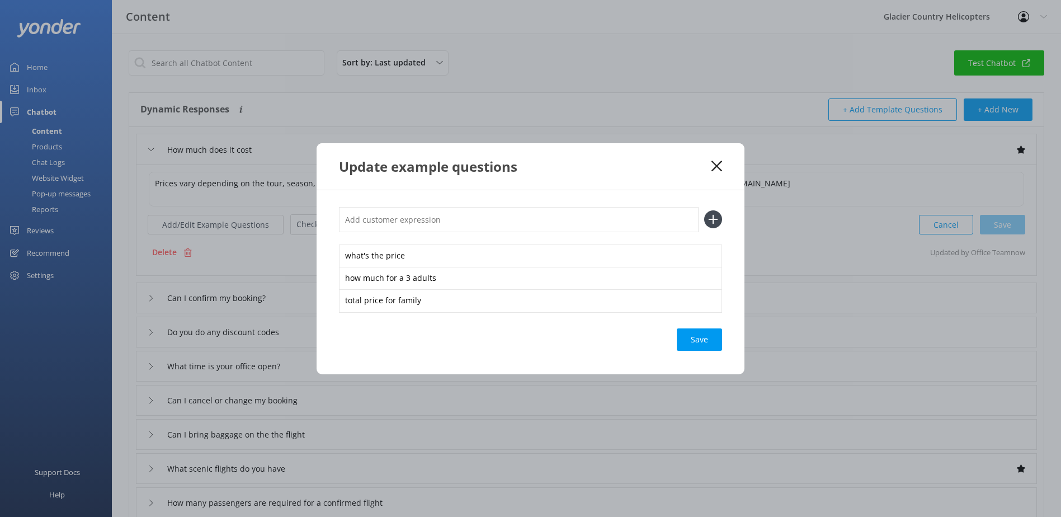
click at [602, 217] on input "text" at bounding box center [519, 219] width 360 height 25
paste input "flight for 2 adults and 2 kids cost"
click at [445, 220] on input "flight for 2 adults and 2 kids cost" at bounding box center [519, 219] width 360 height 25
type input "flight for 2 adults and 2 kids child children cost price"
click at [692, 343] on div "Save" at bounding box center [699, 339] width 45 height 22
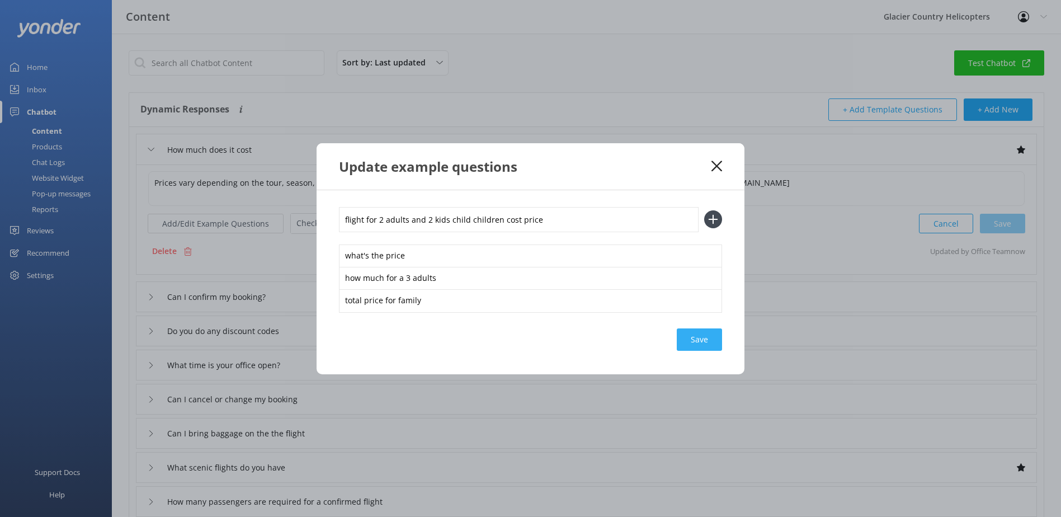
click at [713, 336] on div "Save" at bounding box center [699, 339] width 45 height 22
click at [711, 226] on icon at bounding box center [713, 219] width 18 height 18
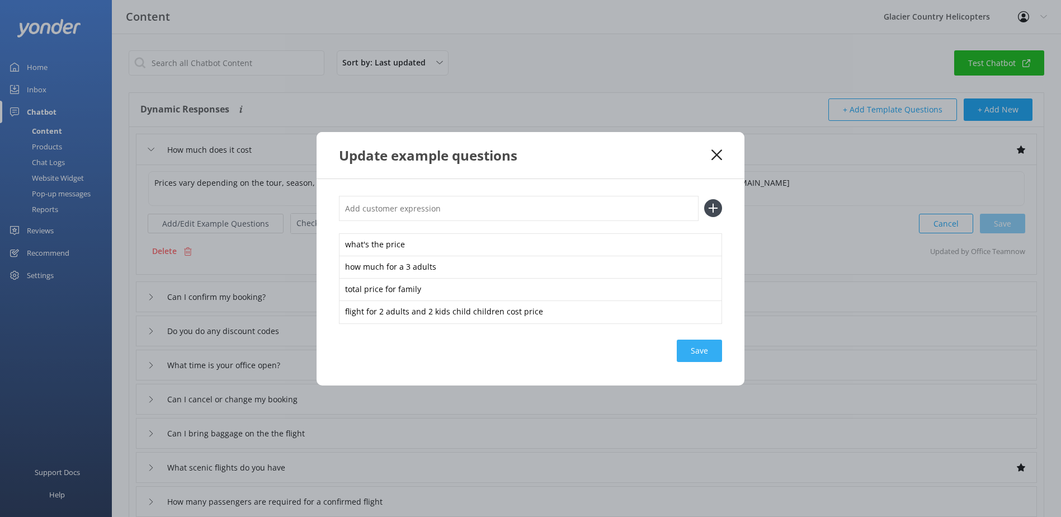
click at [705, 354] on div "Save" at bounding box center [699, 350] width 45 height 22
click at [720, 152] on use at bounding box center [716, 154] width 11 height 11
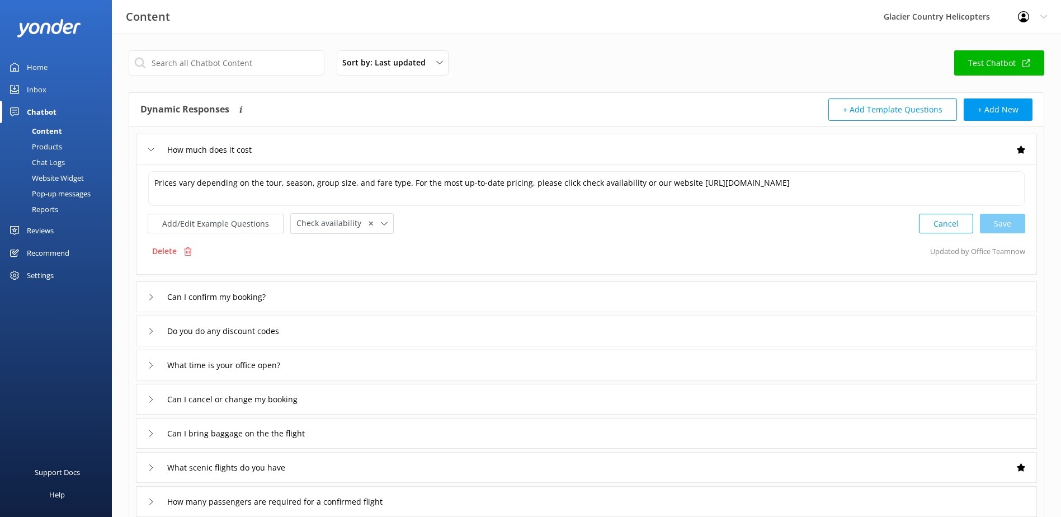
click at [145, 333] on div "Do you do any discount codes" at bounding box center [586, 330] width 901 height 31
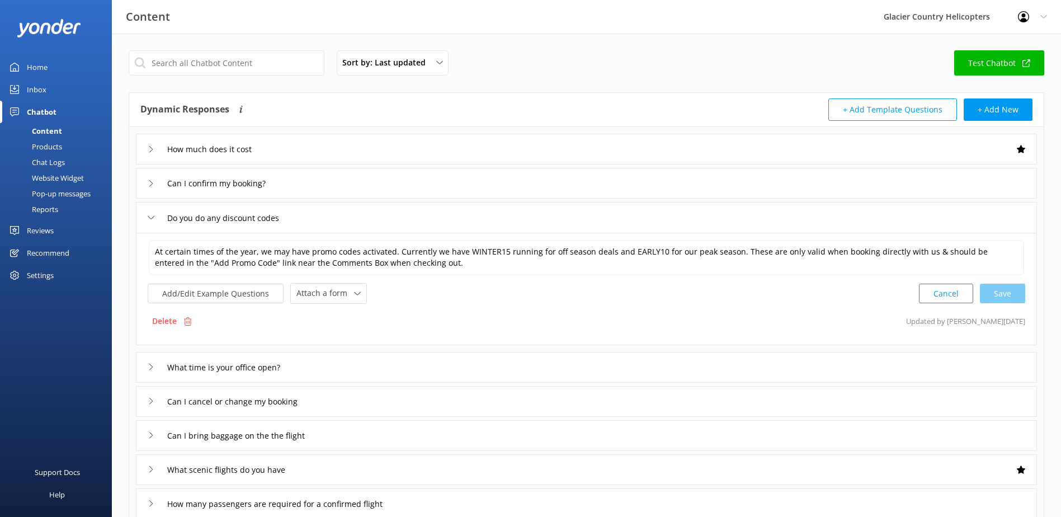
click at [148, 218] on icon at bounding box center [151, 217] width 7 height 7
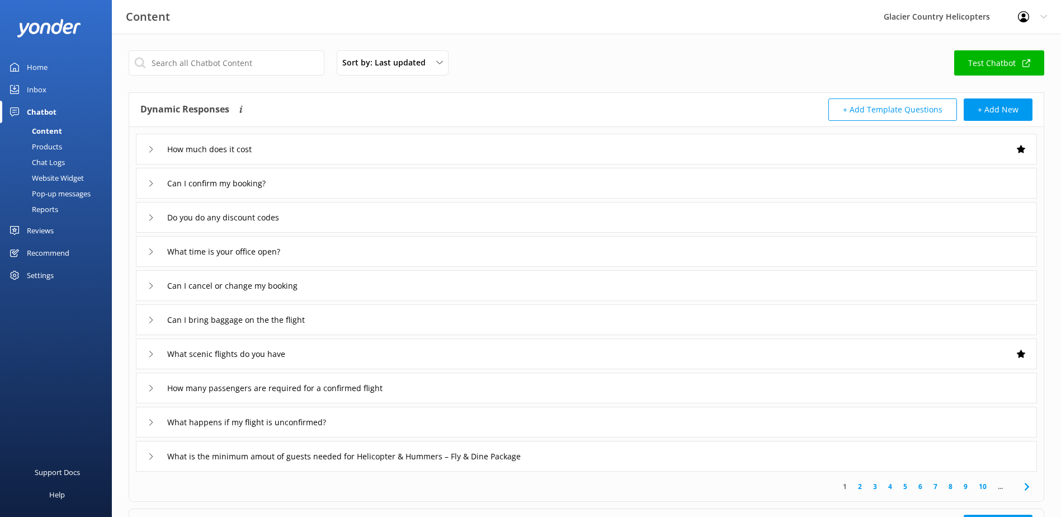
click at [51, 163] on div "Chat Logs" at bounding box center [36, 162] width 58 height 16
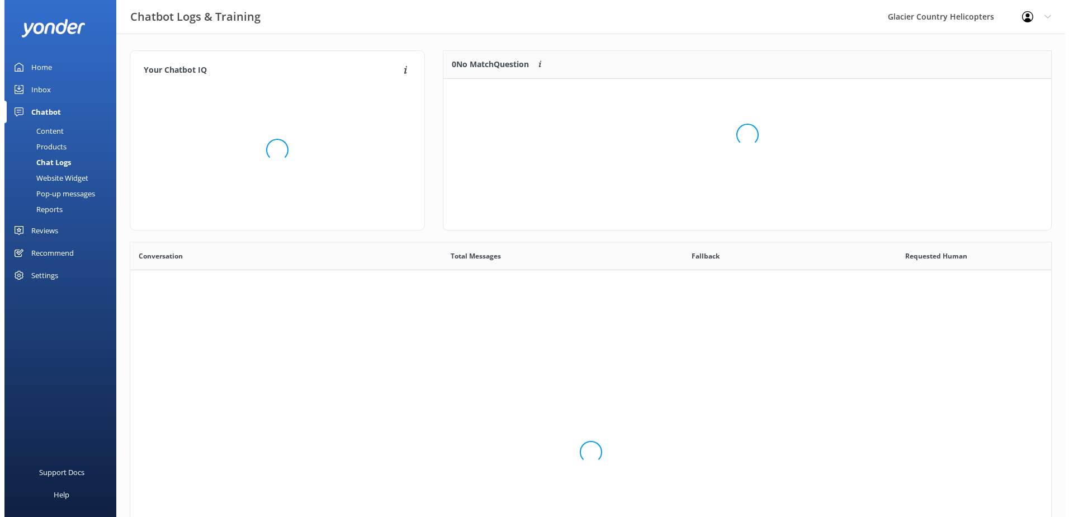
scroll to position [384, 913]
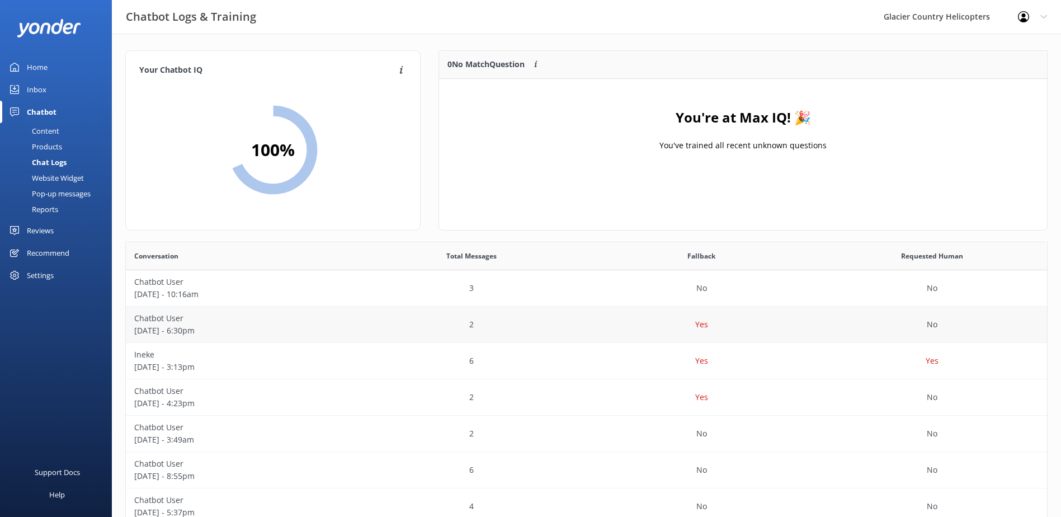
click at [247, 332] on p "[DATE] - 6:30pm" at bounding box center [241, 330] width 214 height 12
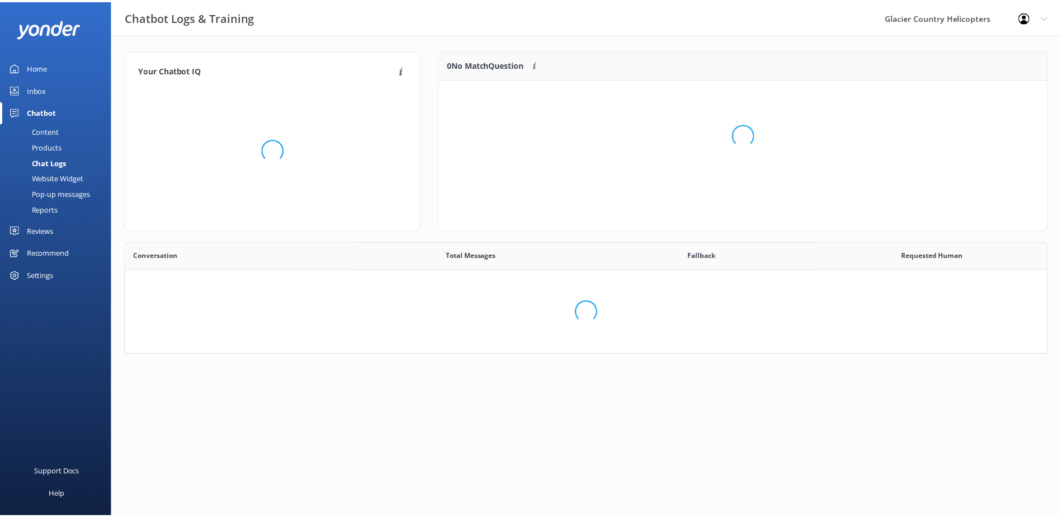
scroll to position [384, 913]
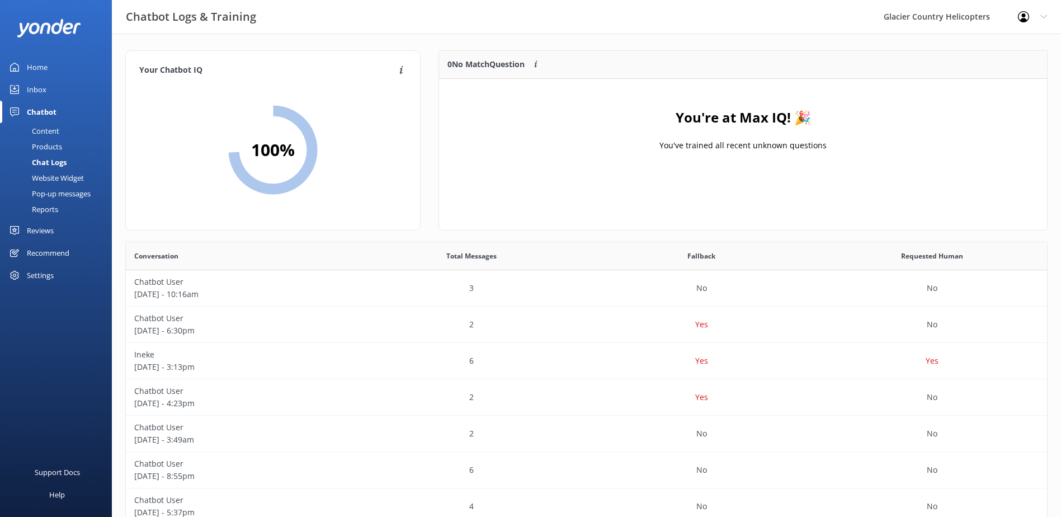
click at [49, 64] on link "Home" at bounding box center [56, 67] width 112 height 22
